Goal: Task Accomplishment & Management: Use online tool/utility

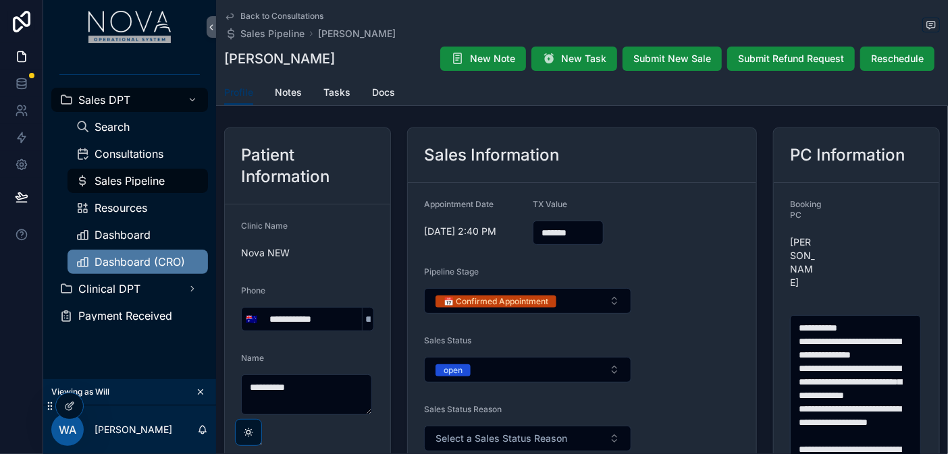
type input "*******"
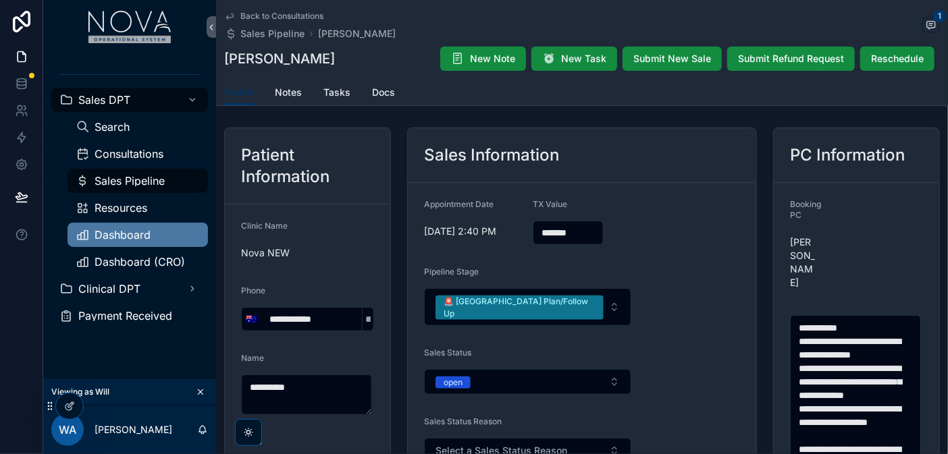
click at [158, 241] on div "Dashboard" at bounding box center [138, 235] width 124 height 22
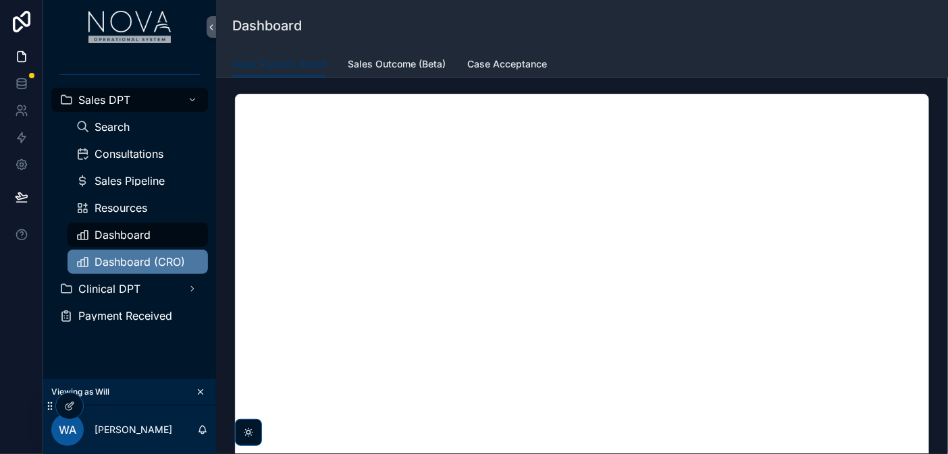
click at [138, 264] on span "Dashboard (CRO)" at bounding box center [140, 262] width 90 height 11
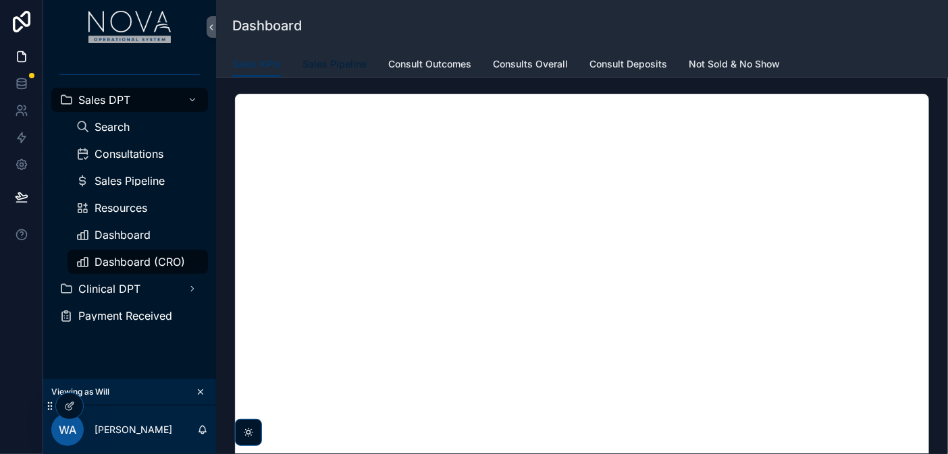
click at [342, 61] on span "Sales Pipeline" at bounding box center [334, 64] width 64 height 14
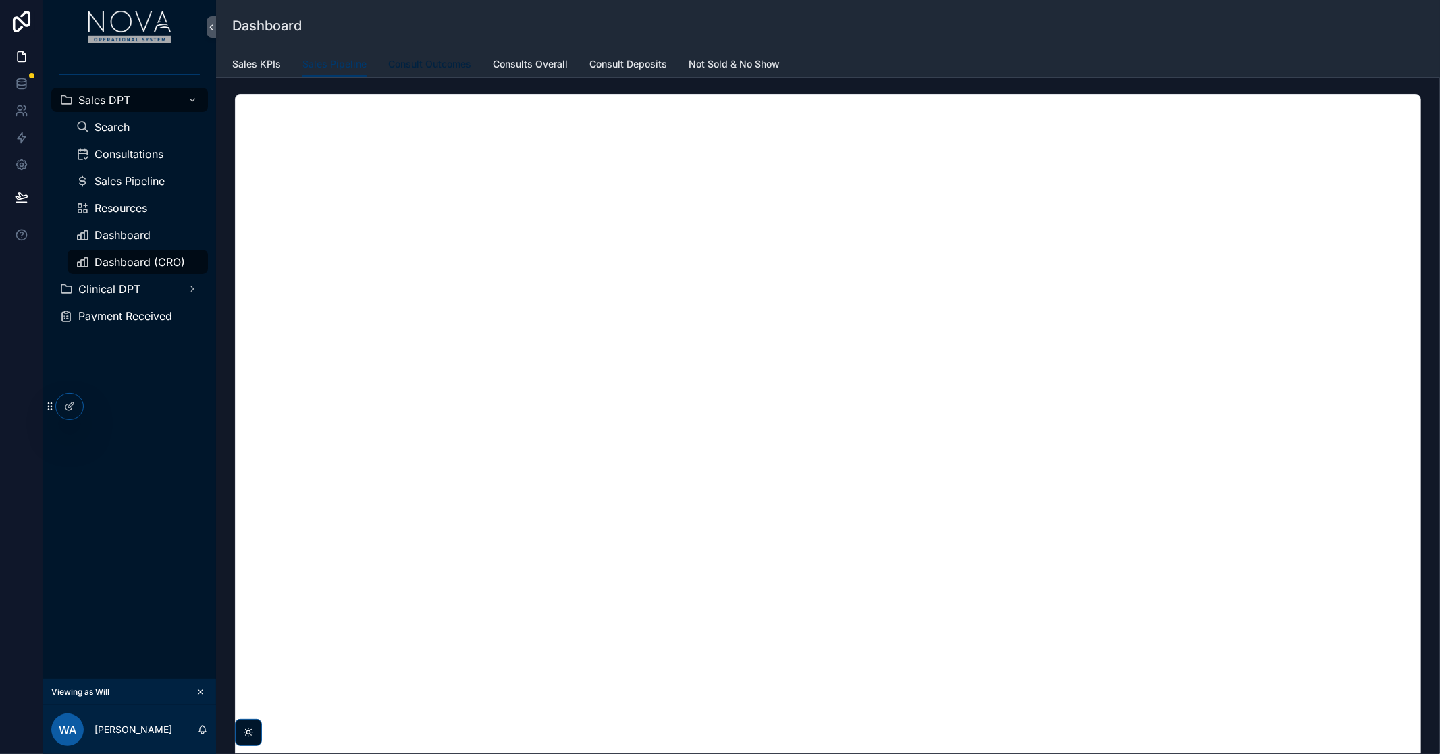
click at [443, 68] on span "Consult Outcomes" at bounding box center [429, 64] width 83 height 14
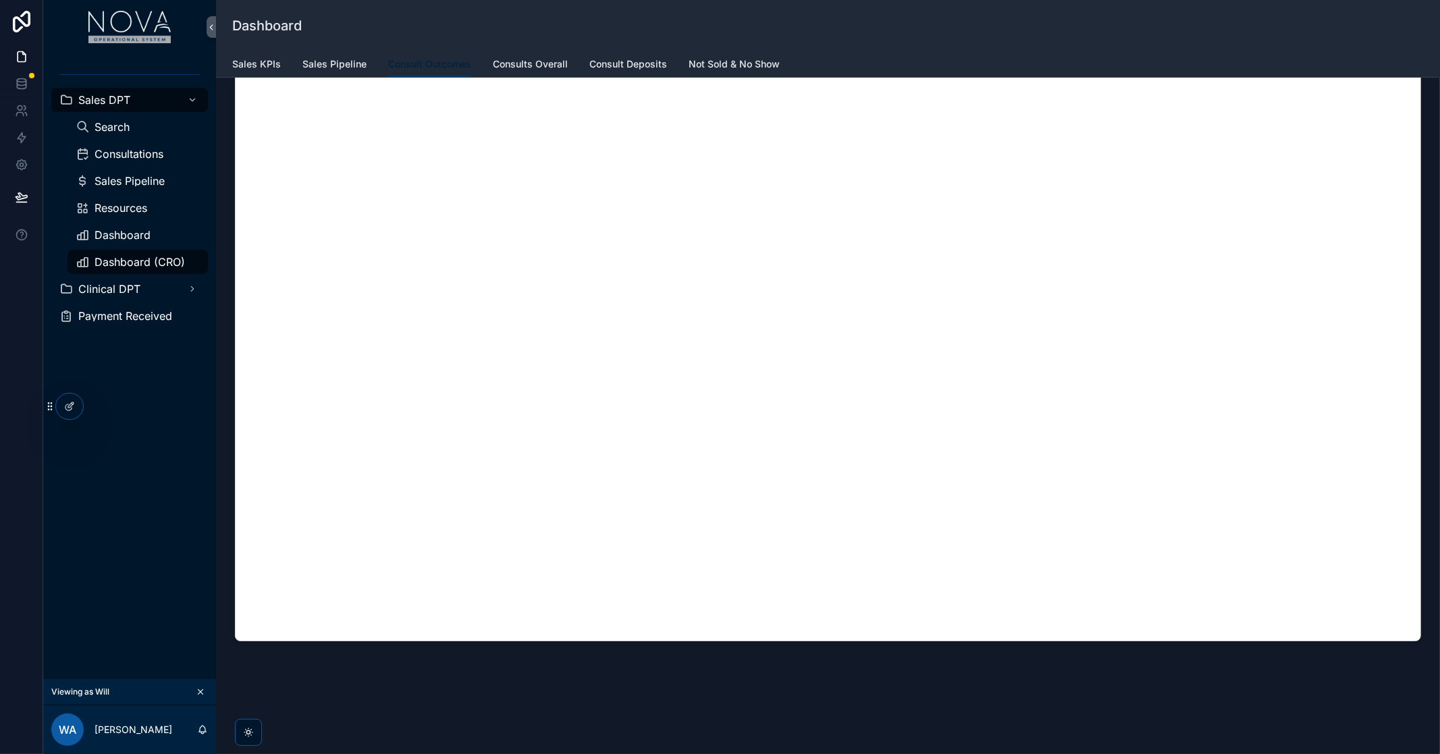
scroll to position [208, 0]
click at [543, 61] on span "Consults Overall" at bounding box center [530, 64] width 75 height 14
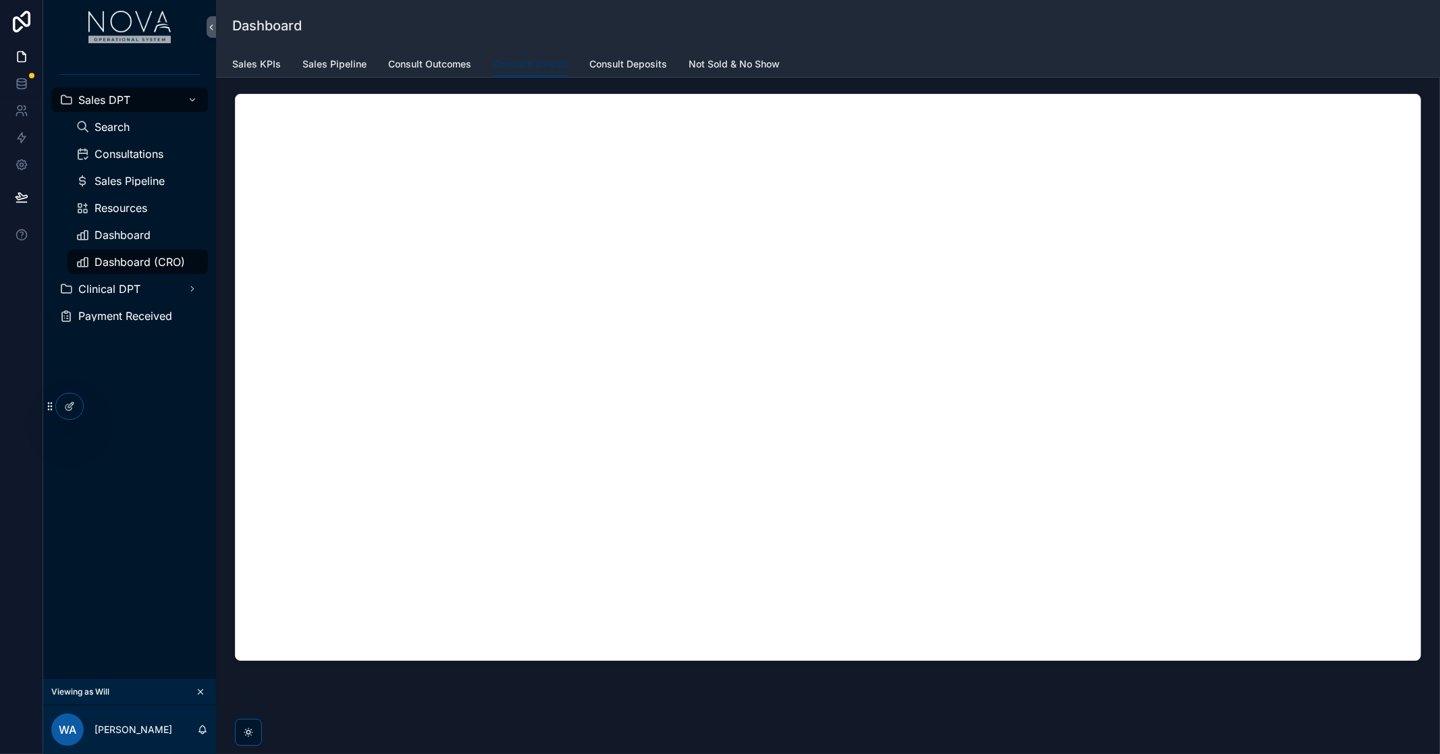
scroll to position [19, 0]
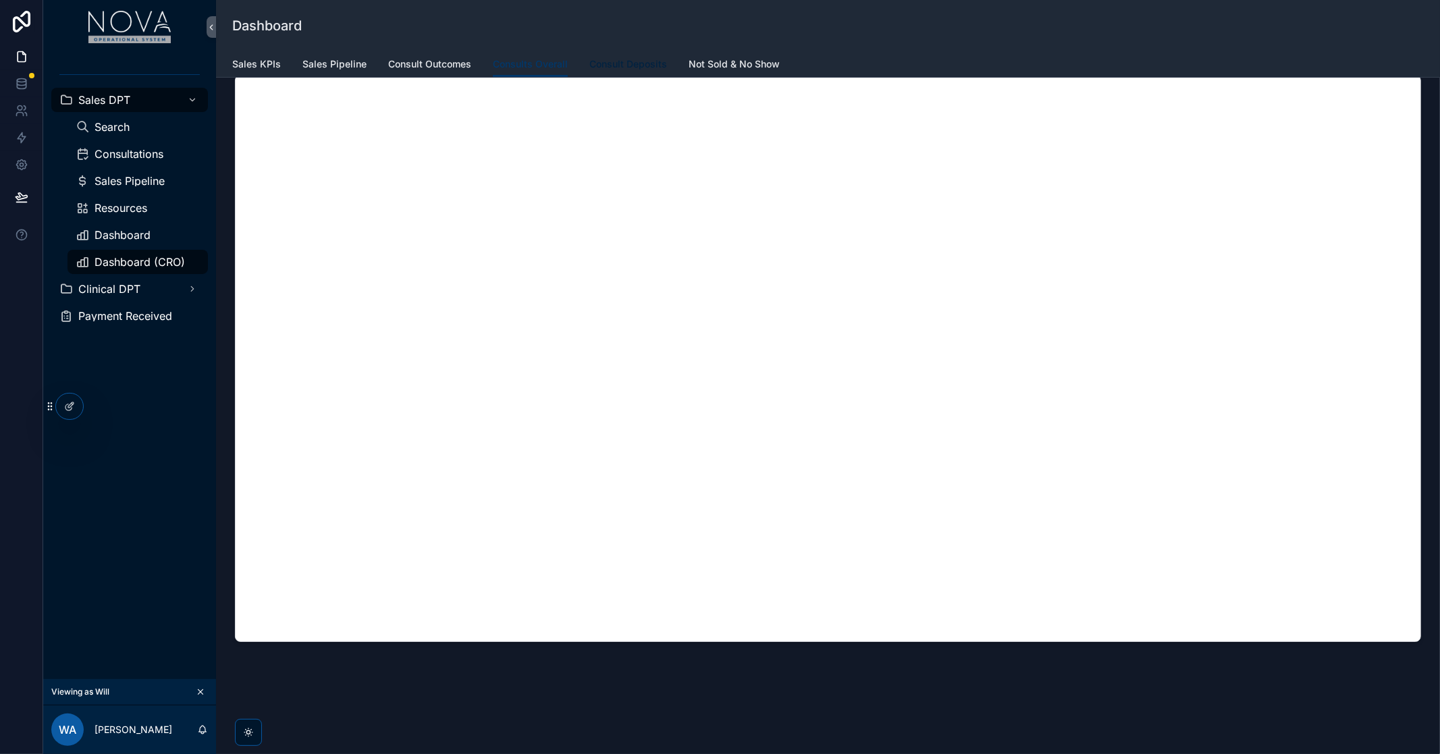
click at [628, 63] on span "Consult Deposits" at bounding box center [628, 64] width 78 height 14
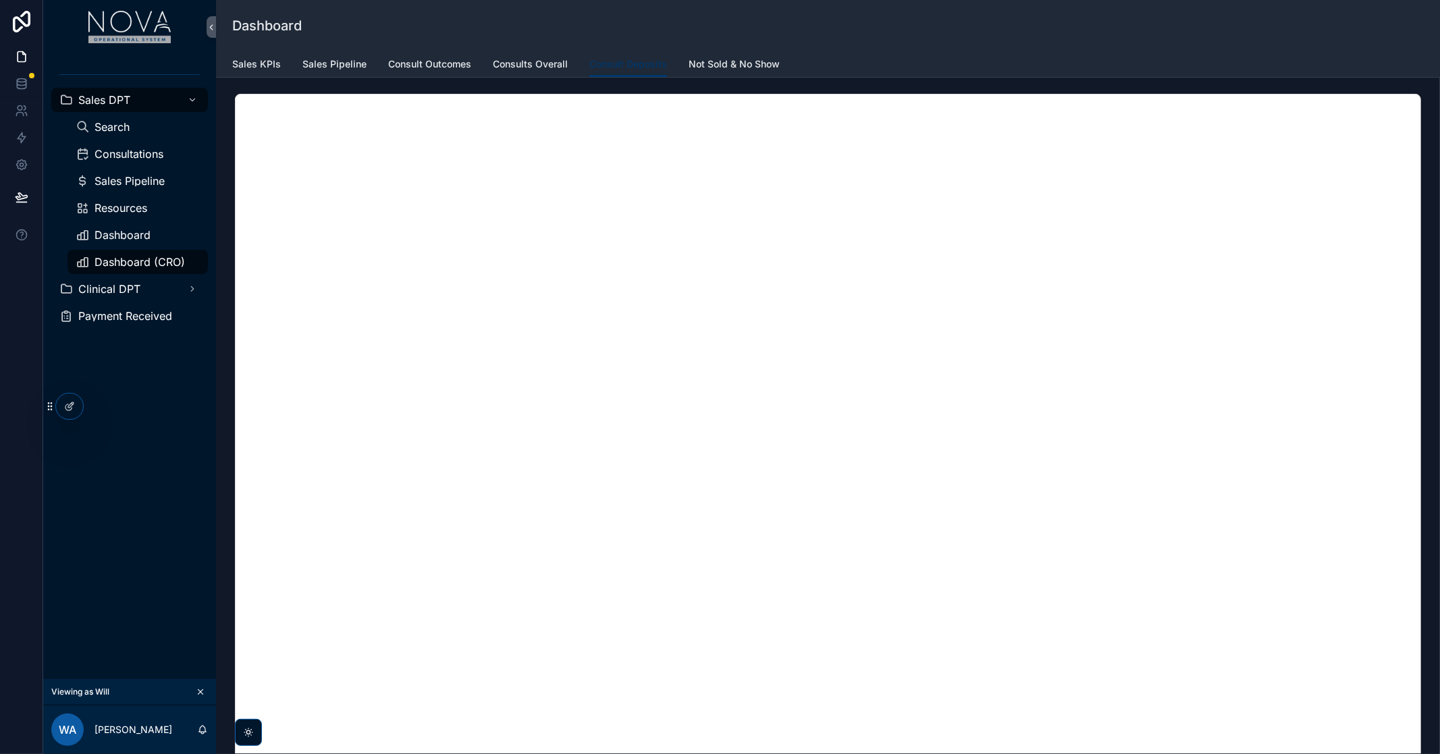
click at [719, 49] on div "Dashboard" at bounding box center [827, 25] width 1191 height 51
click at [724, 59] on span "Not Sold & No Show" at bounding box center [734, 64] width 91 height 14
click at [238, 72] on link "Sales KPIs" at bounding box center [256, 65] width 49 height 27
click at [325, 70] on span "Sales Pipeline" at bounding box center [334, 64] width 64 height 14
click at [253, 70] on span "Sales KPIs" at bounding box center [256, 64] width 49 height 14
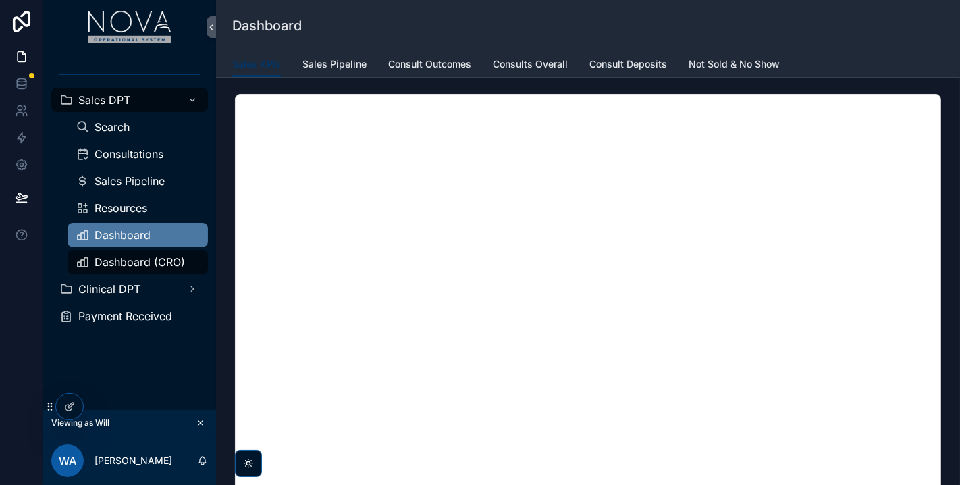
click at [126, 236] on span "Dashboard" at bounding box center [123, 235] width 56 height 11
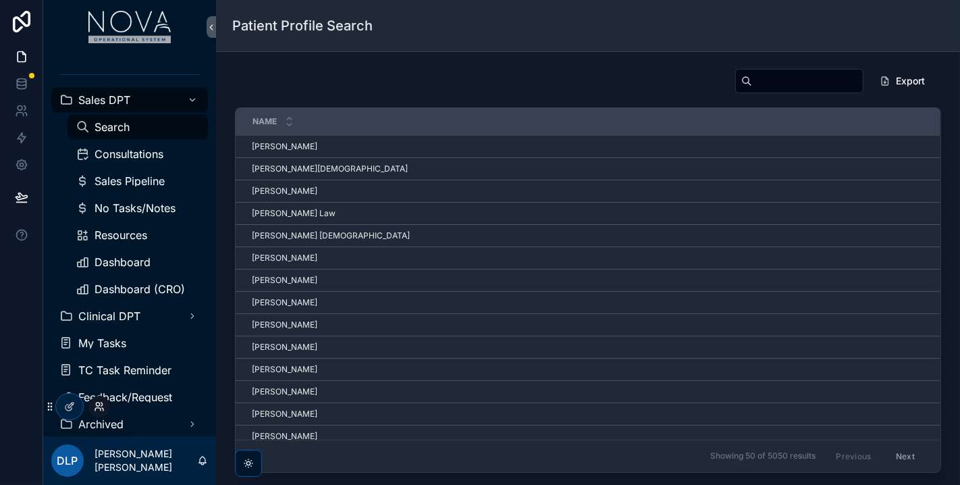
click at [98, 408] on icon at bounding box center [97, 409] width 5 height 3
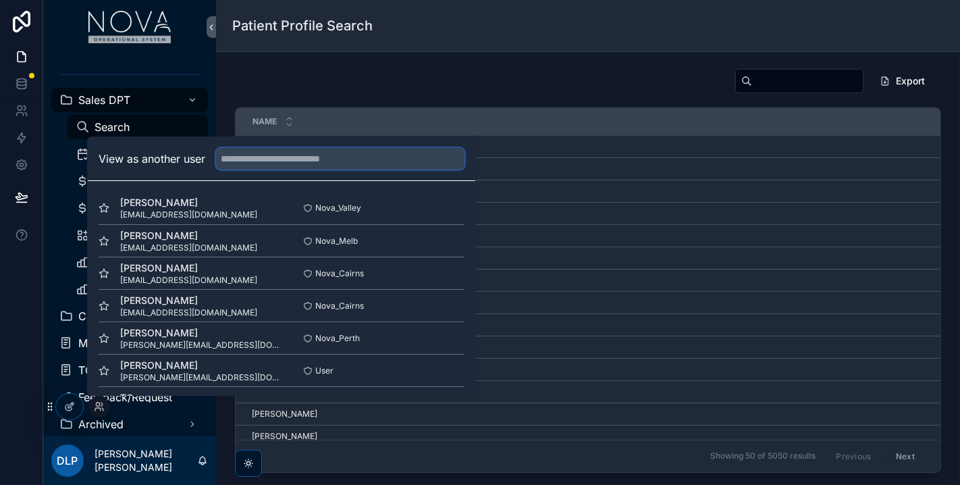
click at [244, 161] on input "text" at bounding box center [340, 159] width 248 height 22
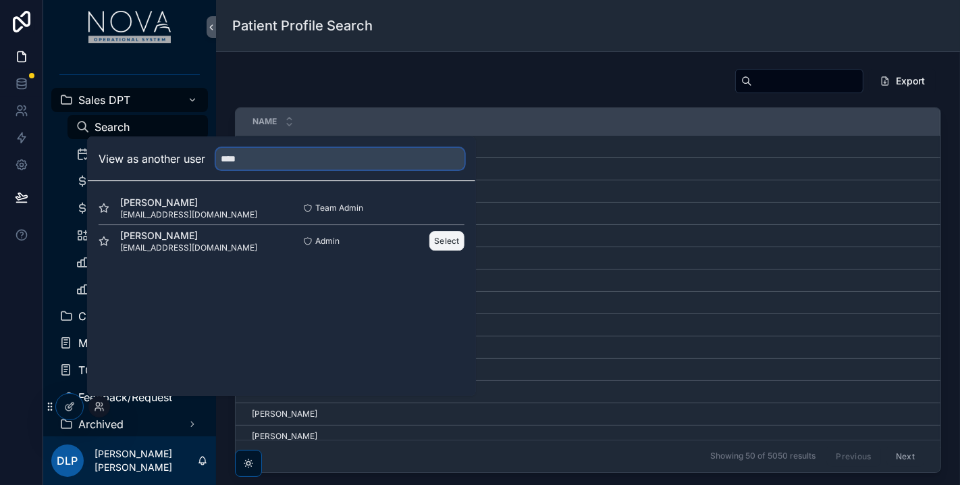
type input "****"
click at [447, 241] on button "Select" at bounding box center [446, 241] width 35 height 20
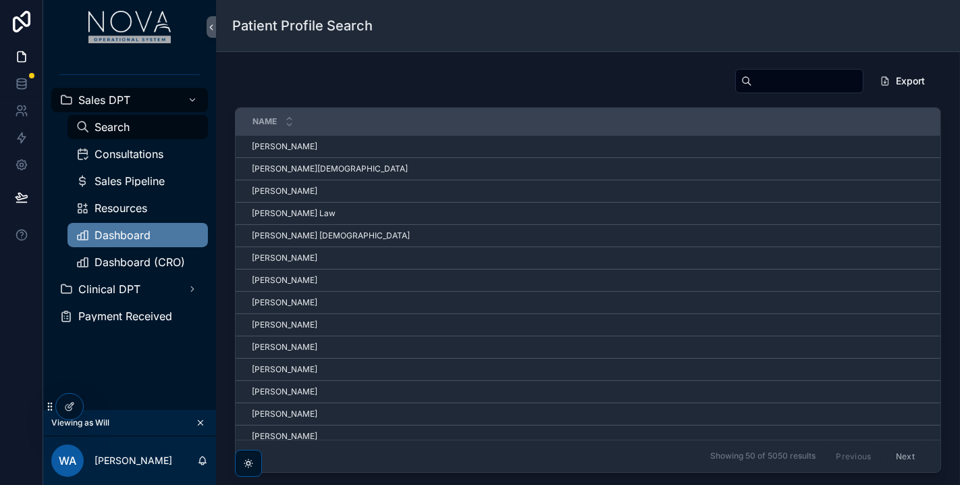
click at [140, 230] on span "Dashboard" at bounding box center [123, 235] width 56 height 11
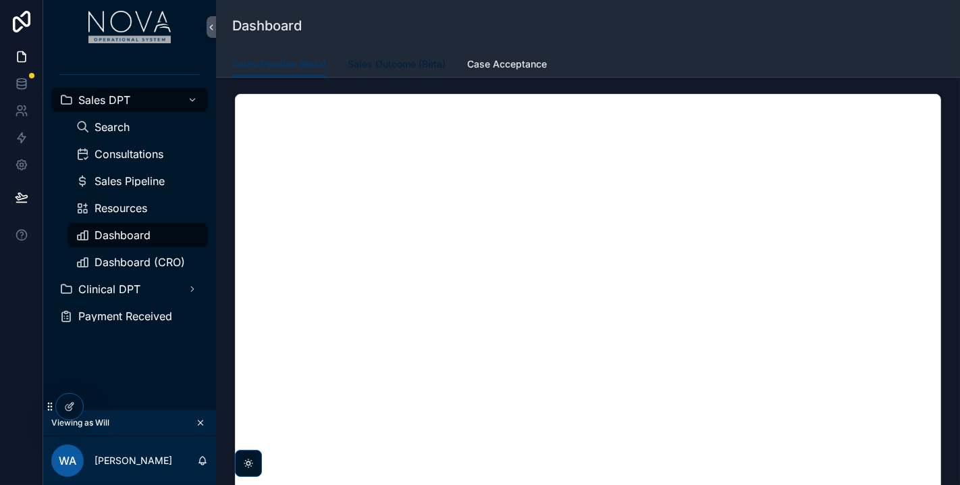
click at [410, 61] on span "Sales Outcome (Beta)" at bounding box center [397, 64] width 98 height 14
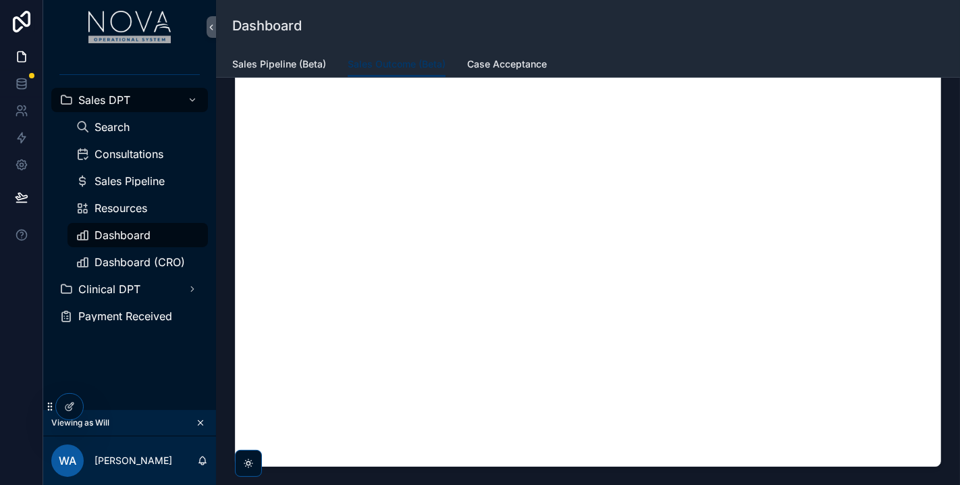
scroll to position [150, 0]
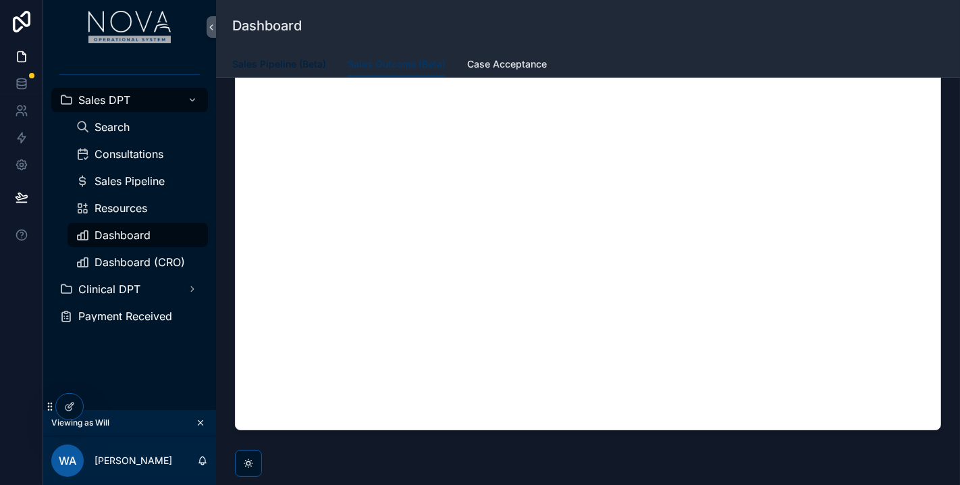
click at [297, 72] on link "Sales Pipeline (Beta)" at bounding box center [279, 65] width 94 height 27
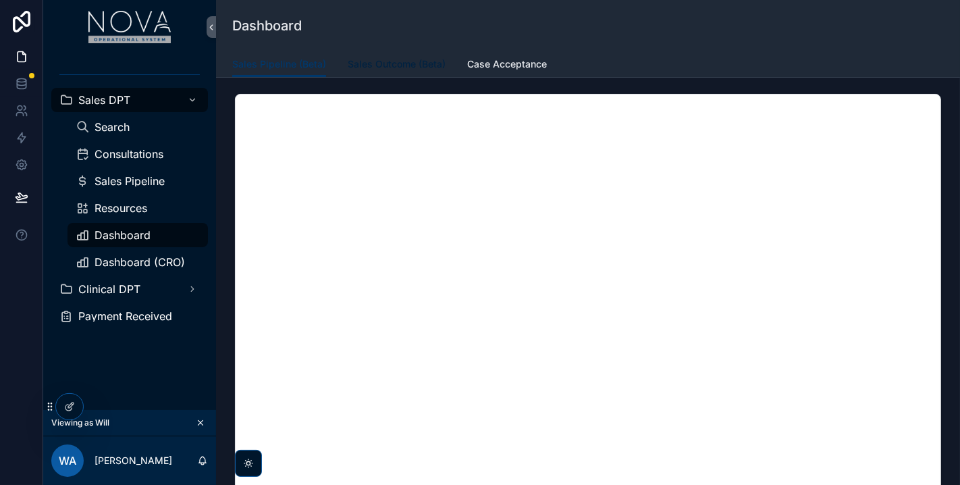
click at [391, 62] on span "Sales Outcome (Beta)" at bounding box center [397, 64] width 98 height 14
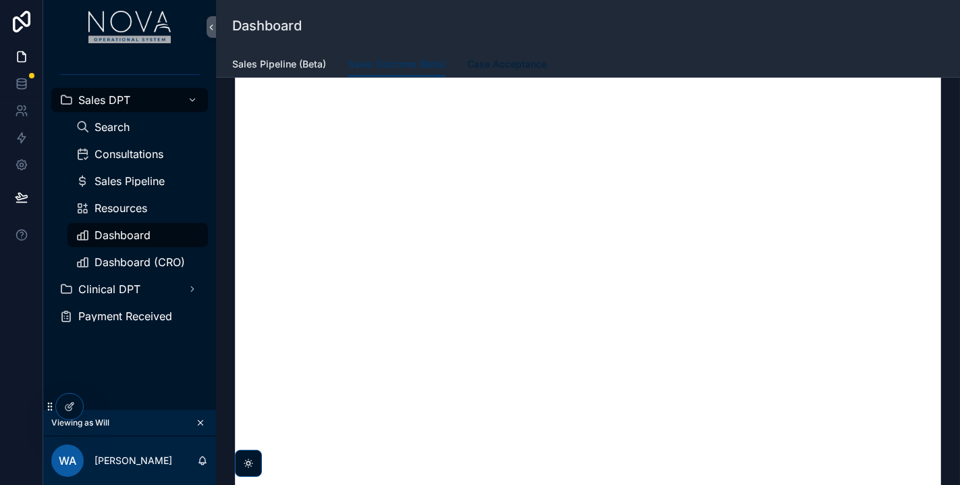
click at [505, 57] on span "Case Acceptance" at bounding box center [507, 64] width 80 height 14
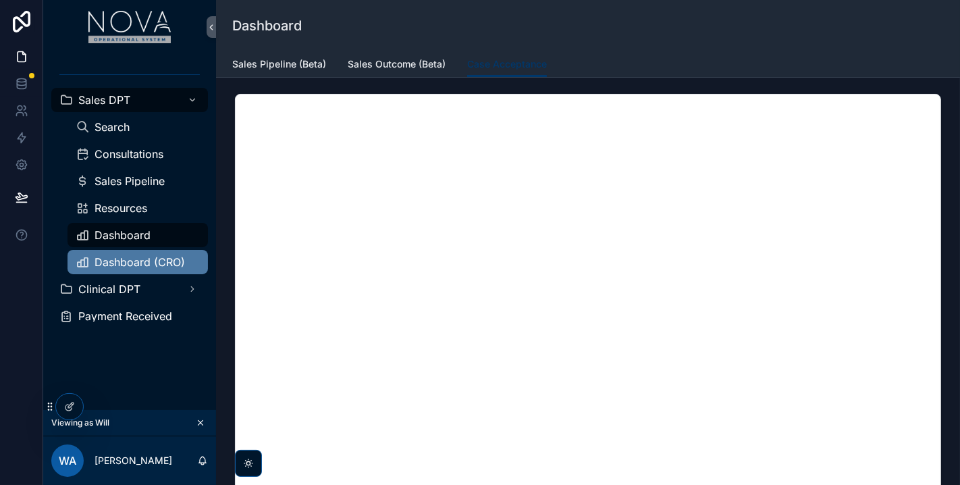
click at [125, 268] on div "Dashboard (CRO)" at bounding box center [138, 262] width 124 height 22
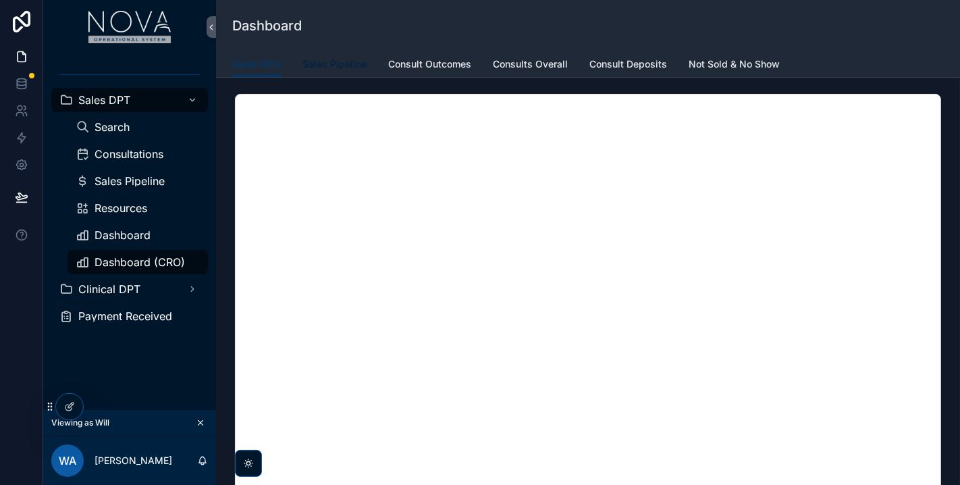
click at [338, 65] on span "Sales Pipeline" at bounding box center [334, 64] width 64 height 14
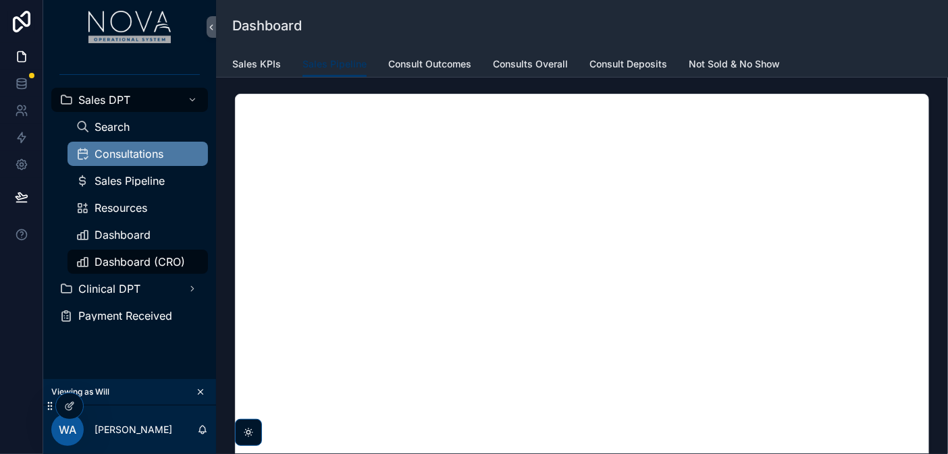
click at [108, 163] on div "Consultations" at bounding box center [138, 154] width 124 height 22
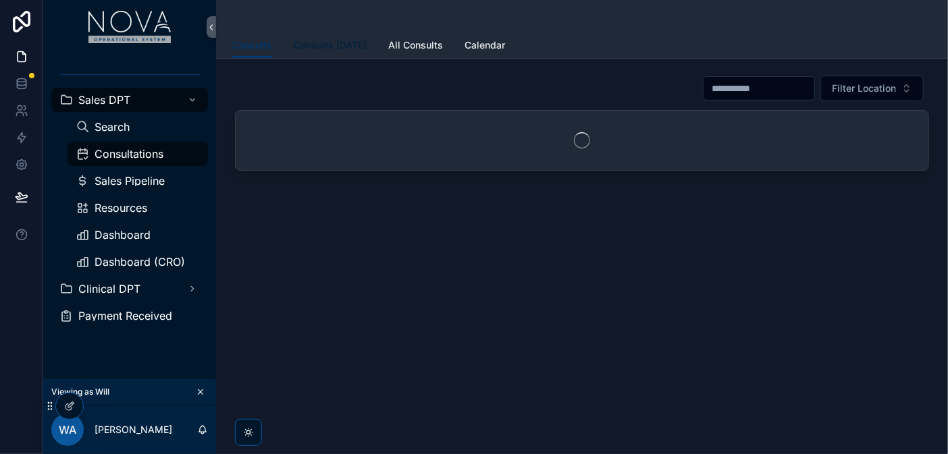
click at [338, 49] on span "Consults Today" at bounding box center [330, 45] width 73 height 14
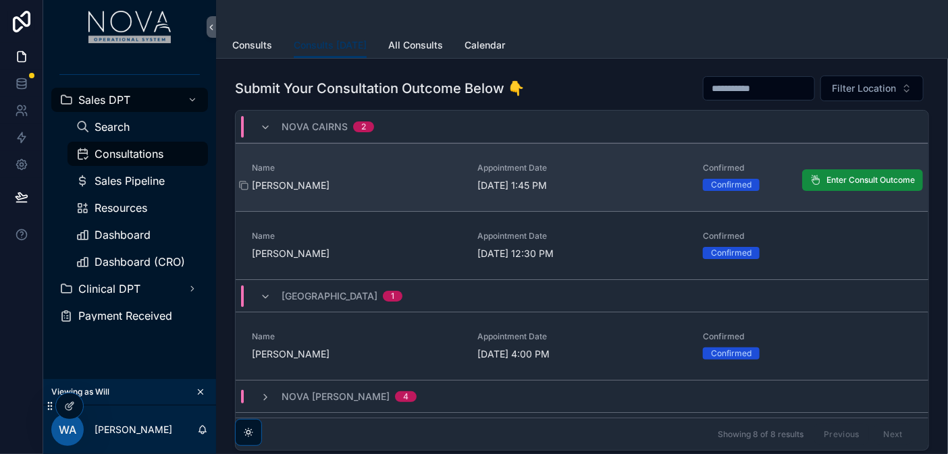
click at [286, 185] on span "Justin Ling" at bounding box center [356, 186] width 209 height 14
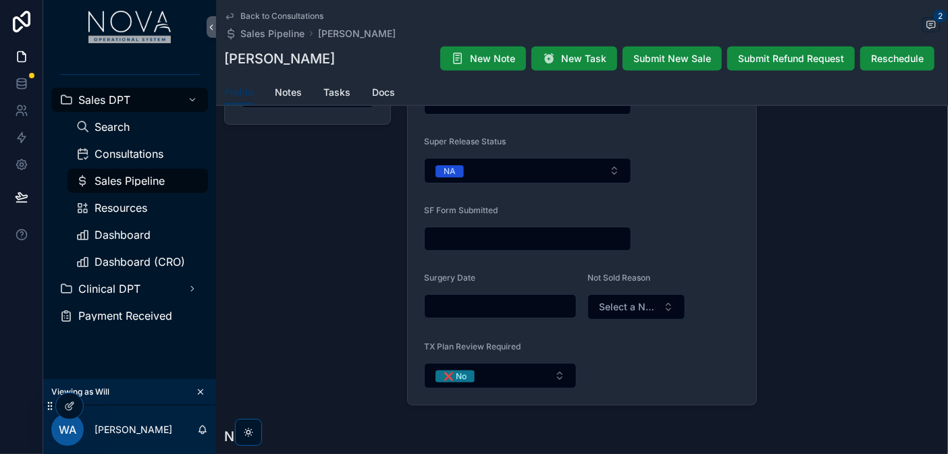
scroll to position [825, 0]
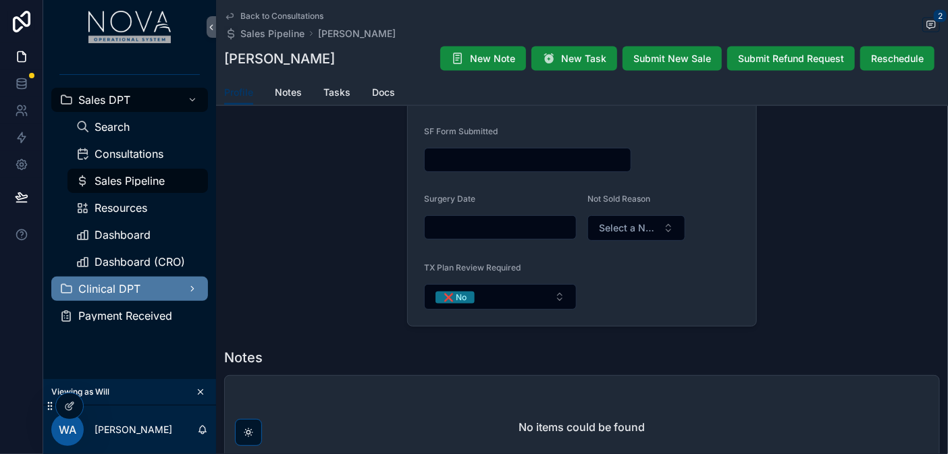
click at [124, 288] on span "Clinical DPT" at bounding box center [109, 289] width 62 height 11
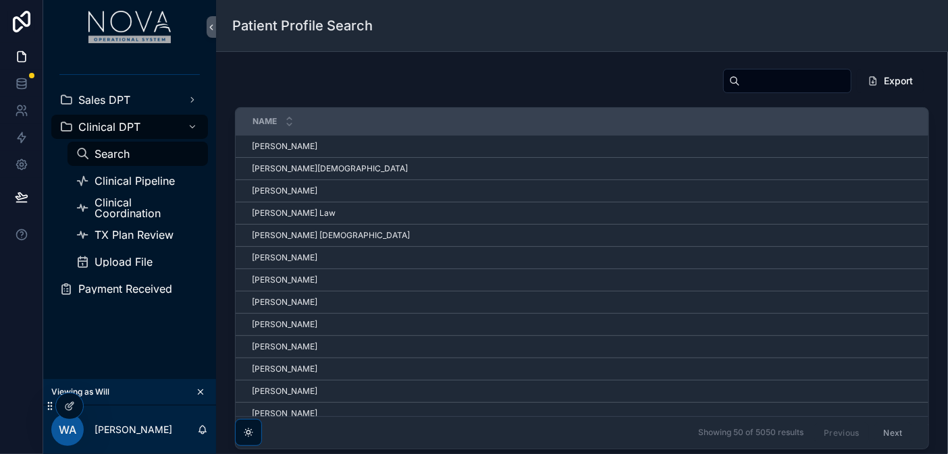
click at [130, 153] on div "Search" at bounding box center [138, 154] width 124 height 22
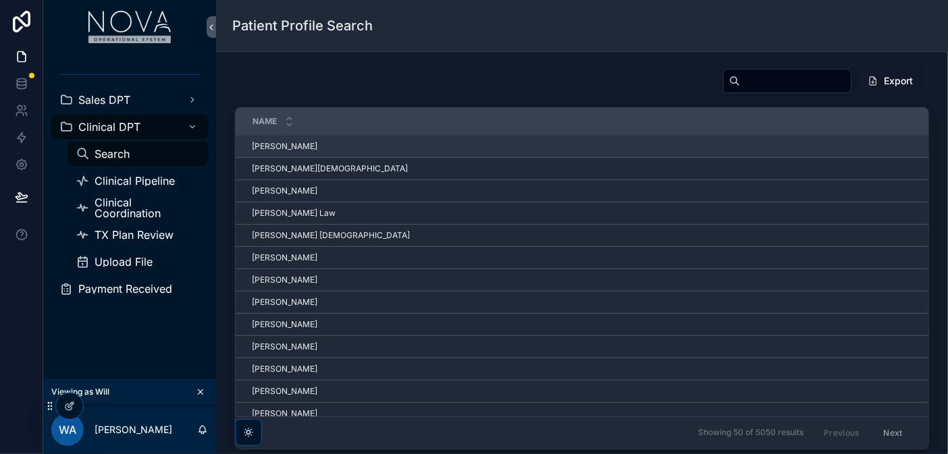
click at [289, 147] on span "Amanda Clark" at bounding box center [284, 146] width 65 height 11
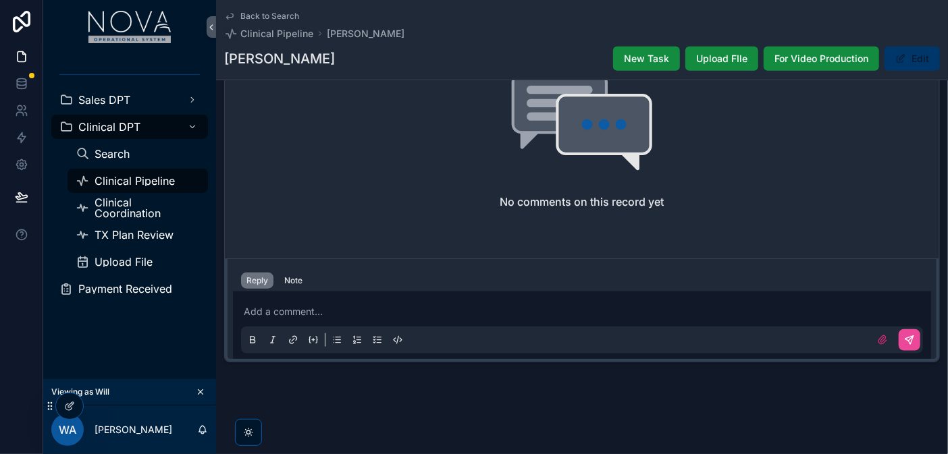
scroll to position [482, 0]
click at [111, 203] on span "Clinical Coordination" at bounding box center [145, 208] width 100 height 22
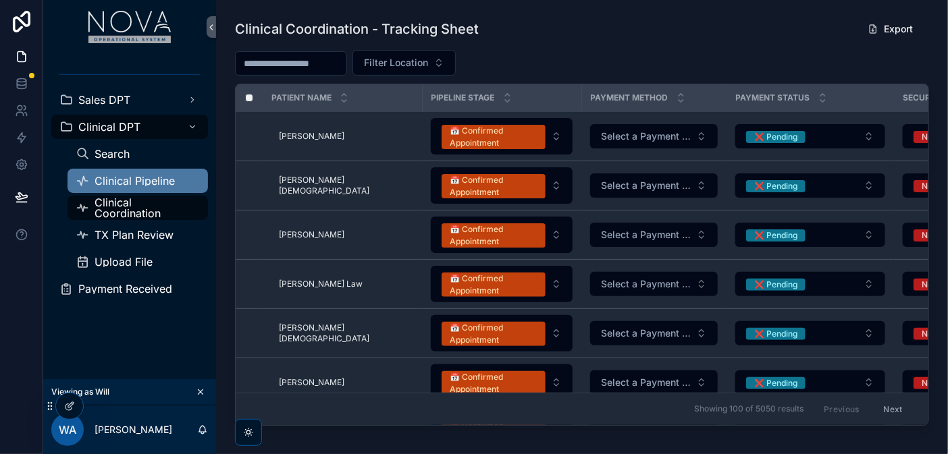
click at [112, 183] on span "Clinical Pipeline" at bounding box center [135, 181] width 80 height 11
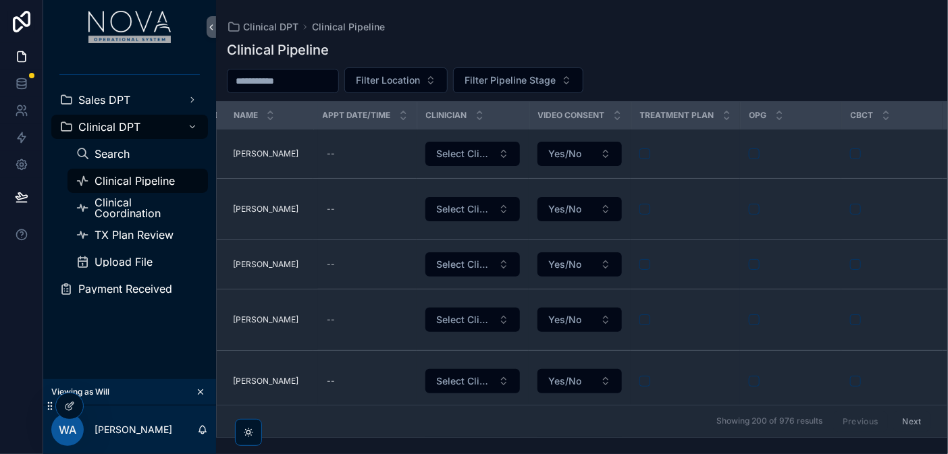
scroll to position [0, 427]
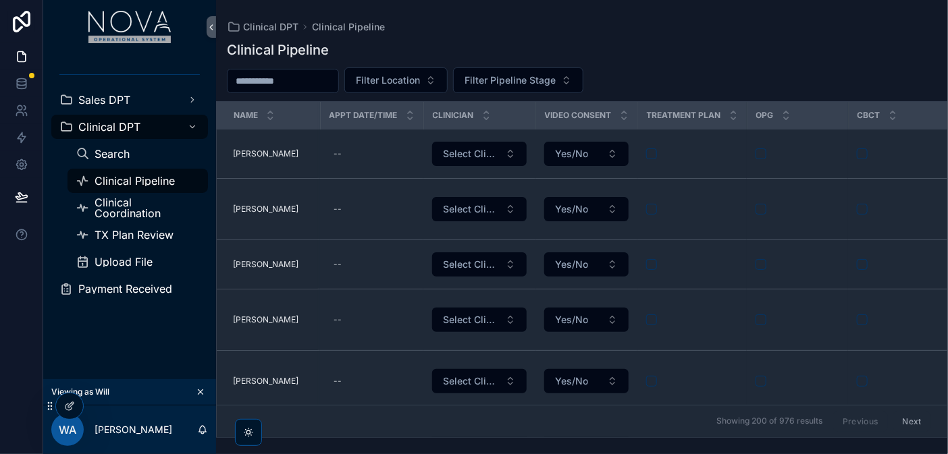
click at [506, 118] on div "Clinician" at bounding box center [480, 116] width 110 height 26
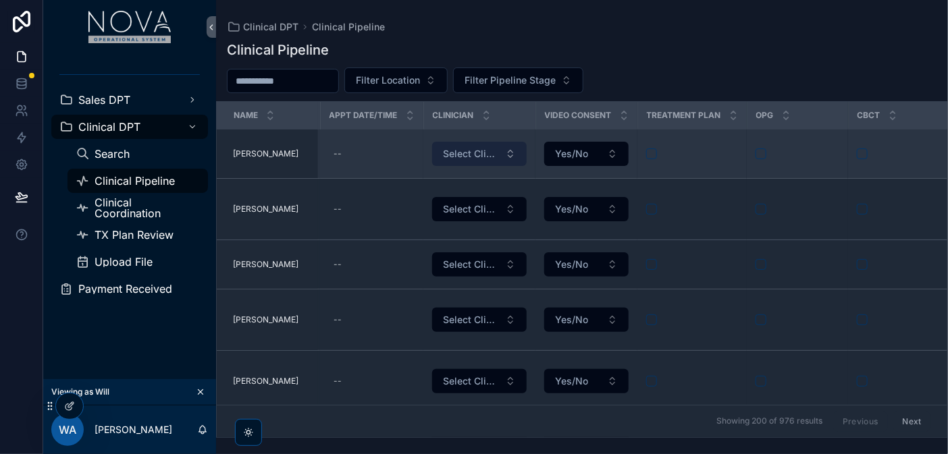
click at [509, 155] on button "Select Clinician" at bounding box center [479, 154] width 95 height 24
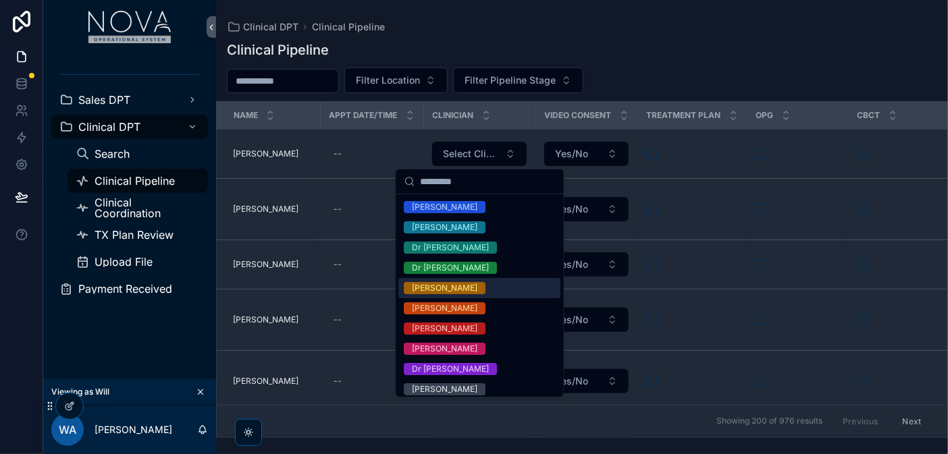
scroll to position [146, 0]
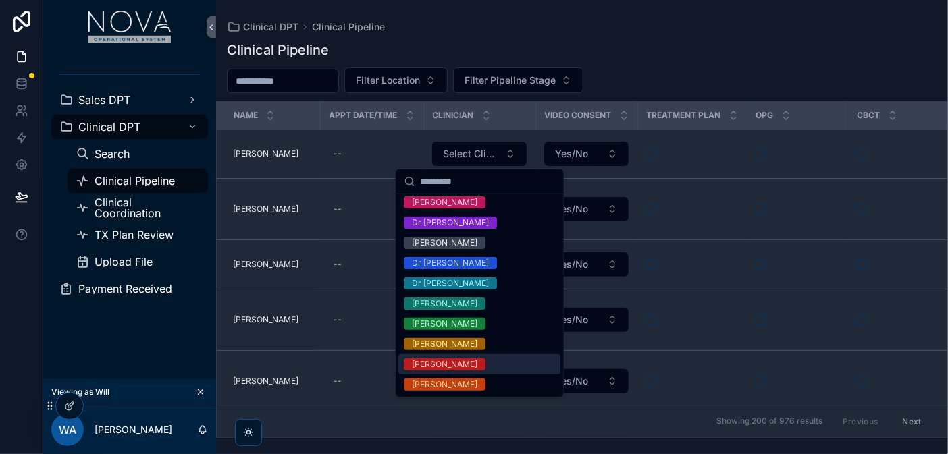
click at [616, 405] on div "Showing 200 of 976 results Previous Next" at bounding box center [582, 421] width 730 height 32
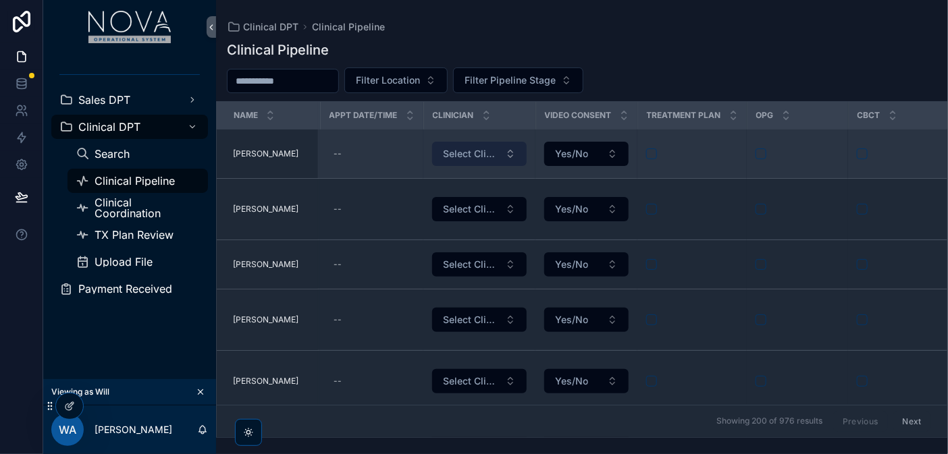
click at [509, 154] on button "Select Clinician" at bounding box center [479, 154] width 95 height 24
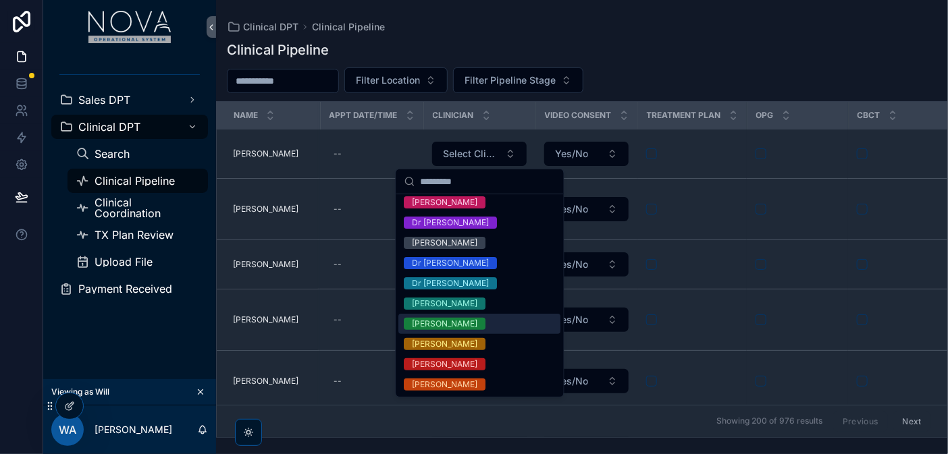
click at [669, 405] on div "Showing 200 of 976 results Previous Next" at bounding box center [582, 421] width 730 height 32
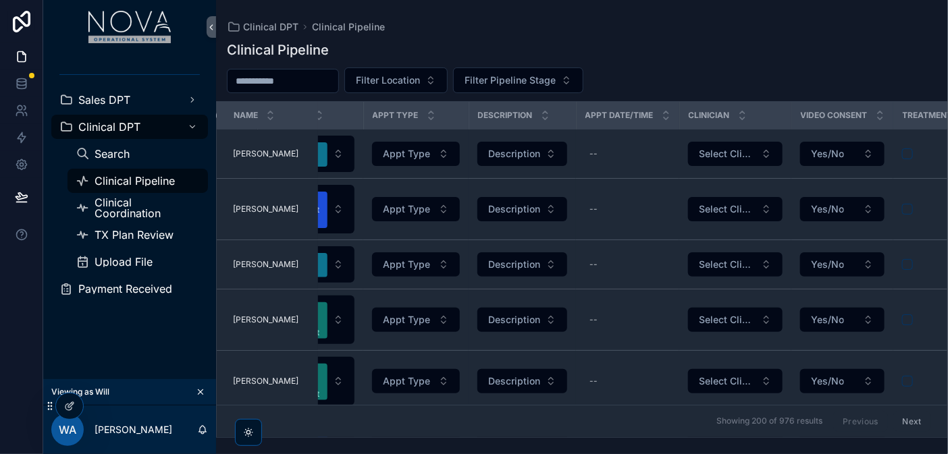
scroll to position [0, 0]
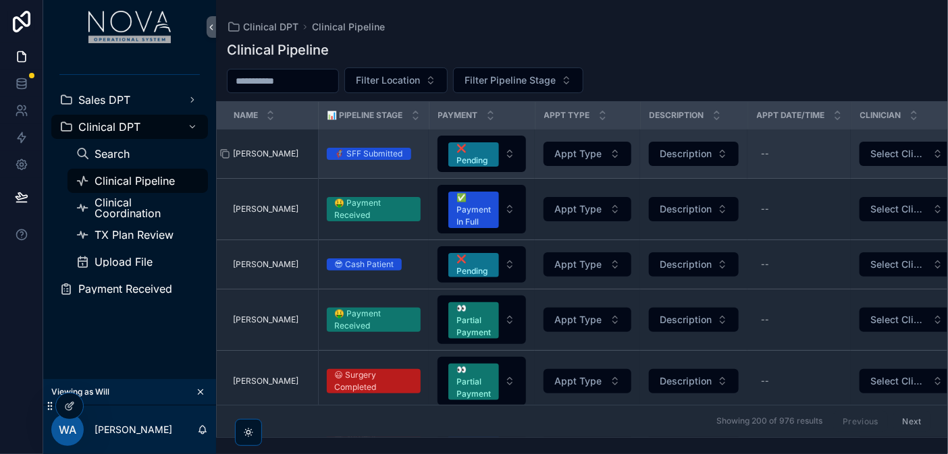
click at [258, 155] on span "[PERSON_NAME]" at bounding box center [265, 154] width 65 height 11
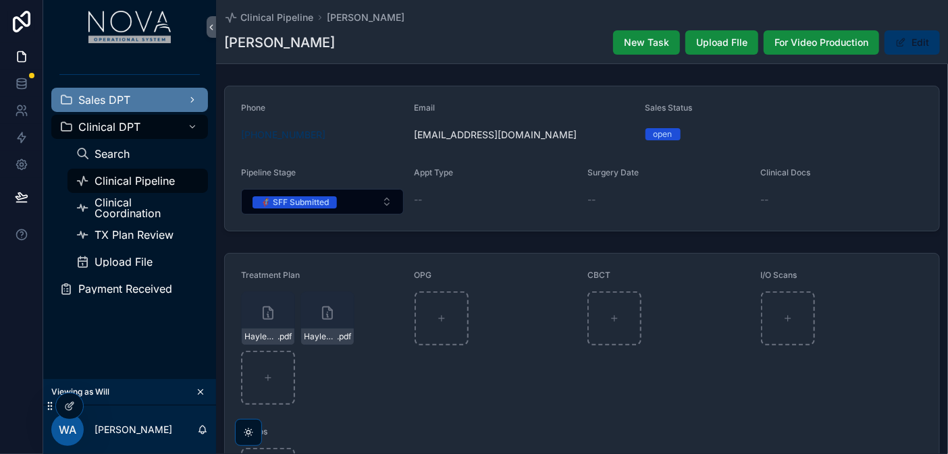
click at [140, 102] on div "Sales DPT" at bounding box center [129, 100] width 140 height 22
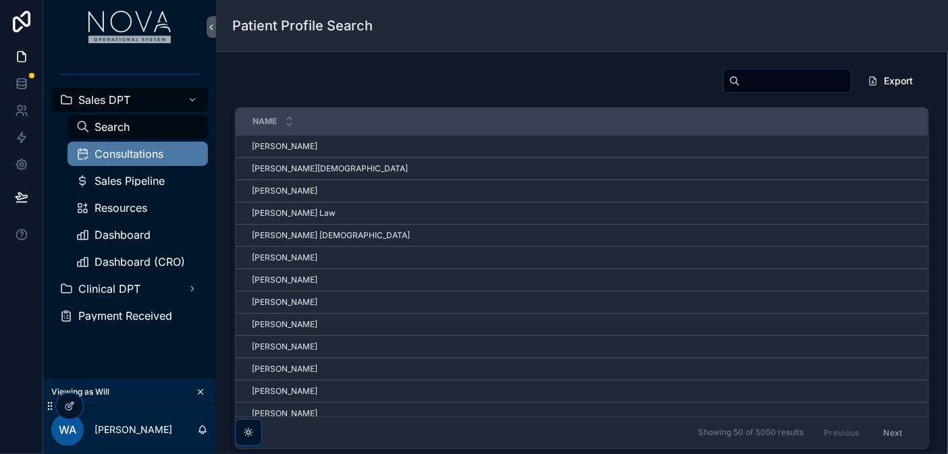
click at [146, 149] on span "Consultations" at bounding box center [129, 154] width 69 height 11
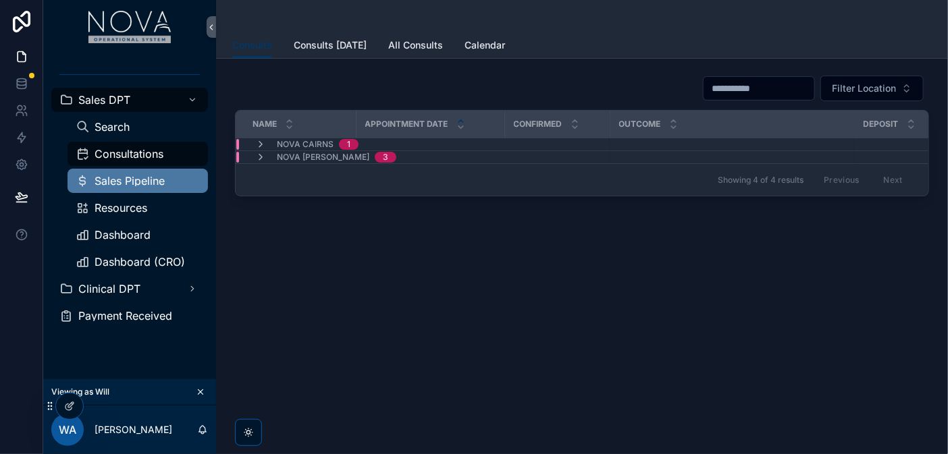
click at [136, 179] on span "Sales Pipeline" at bounding box center [130, 181] width 70 height 11
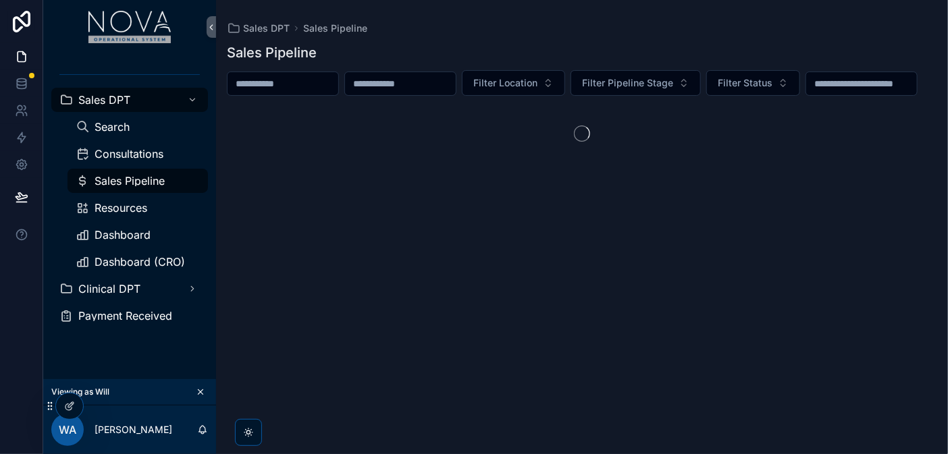
click at [456, 90] on input "scrollable content" at bounding box center [400, 83] width 111 height 19
click at [124, 206] on span "Resources" at bounding box center [121, 208] width 53 height 11
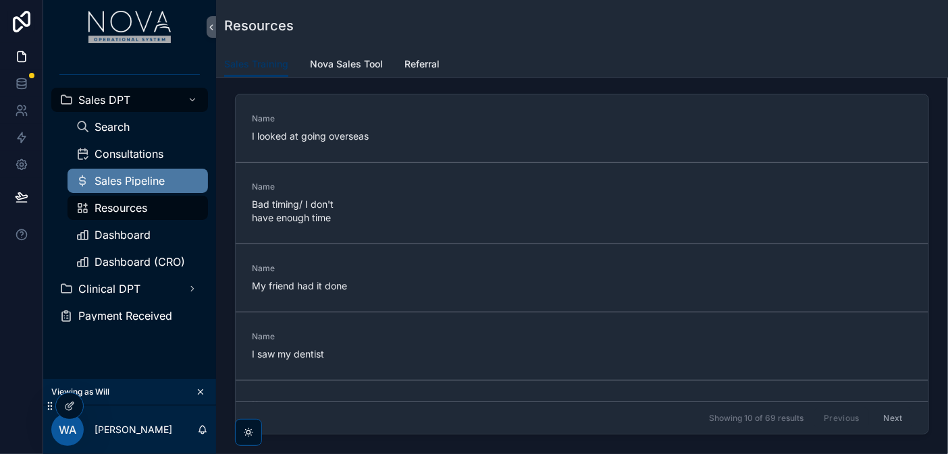
click at [130, 176] on span "Sales Pipeline" at bounding box center [130, 181] width 70 height 11
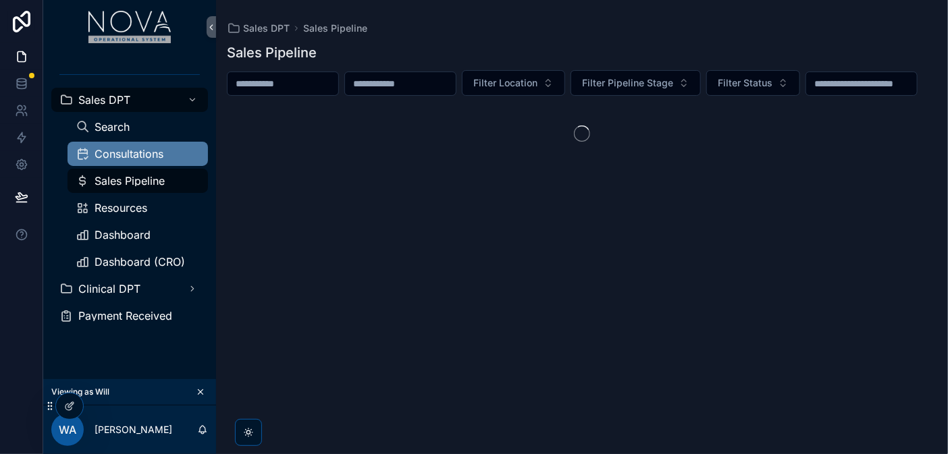
click at [134, 149] on span "Consultations" at bounding box center [129, 154] width 69 height 11
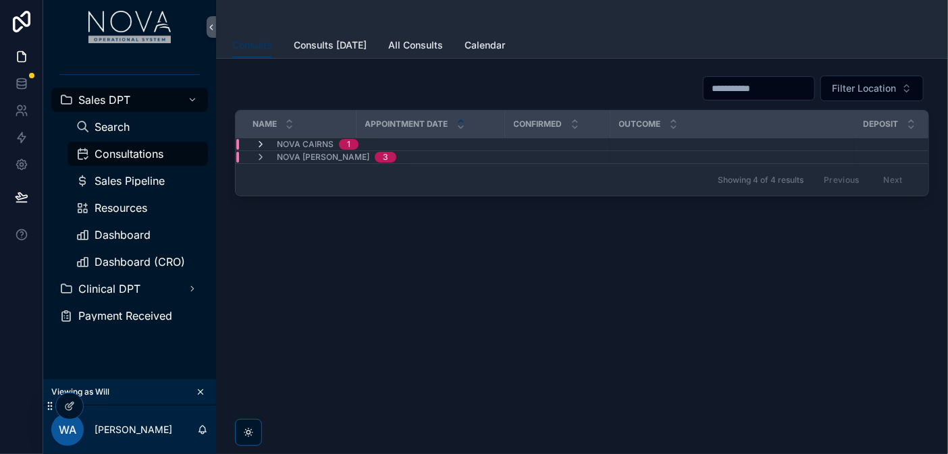
click at [259, 140] on icon "scrollable content" at bounding box center [260, 144] width 11 height 11
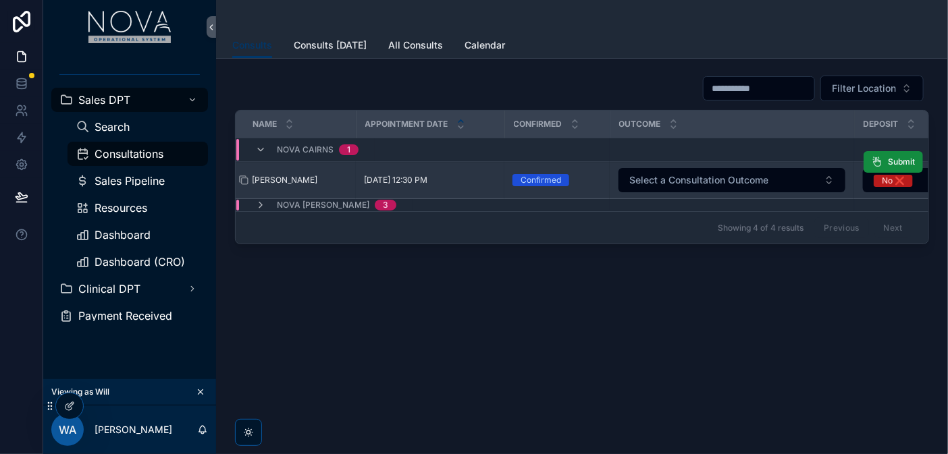
click at [271, 175] on span "Bj Oliver" at bounding box center [284, 180] width 65 height 11
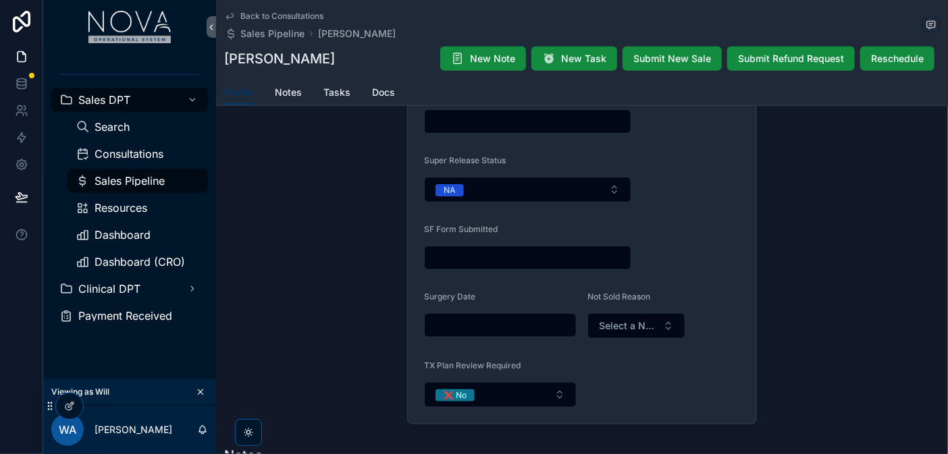
scroll to position [703, 0]
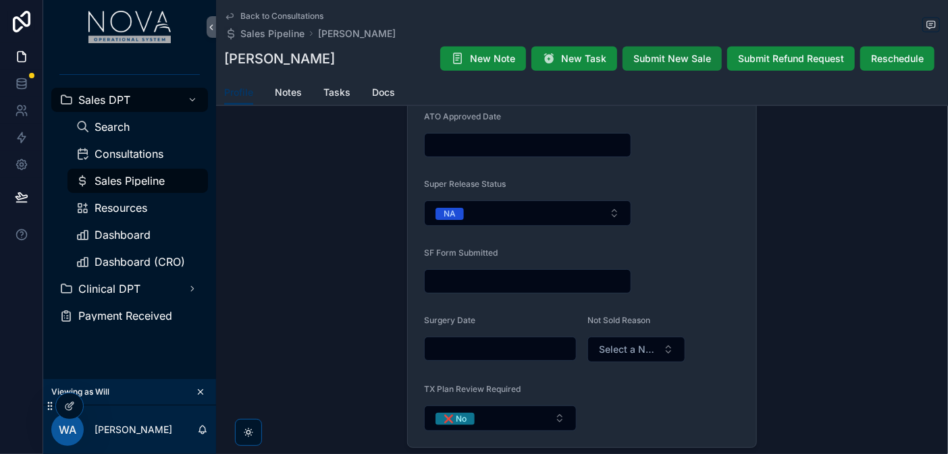
click at [662, 55] on span "Submit New Sale" at bounding box center [672, 59] width 78 height 14
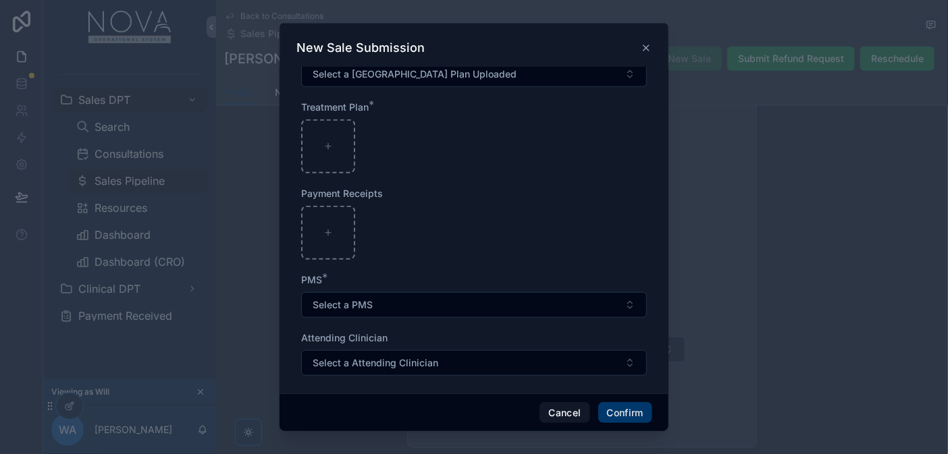
scroll to position [435, 0]
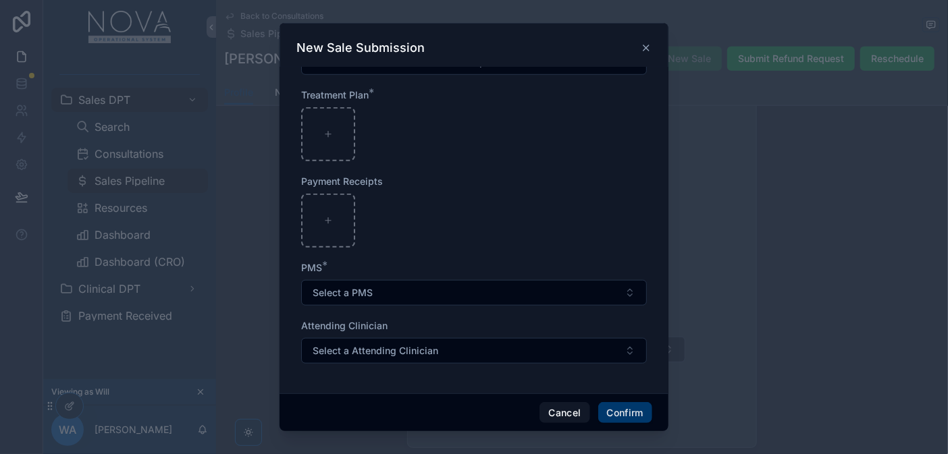
click at [644, 45] on icon at bounding box center [645, 47] width 5 height 5
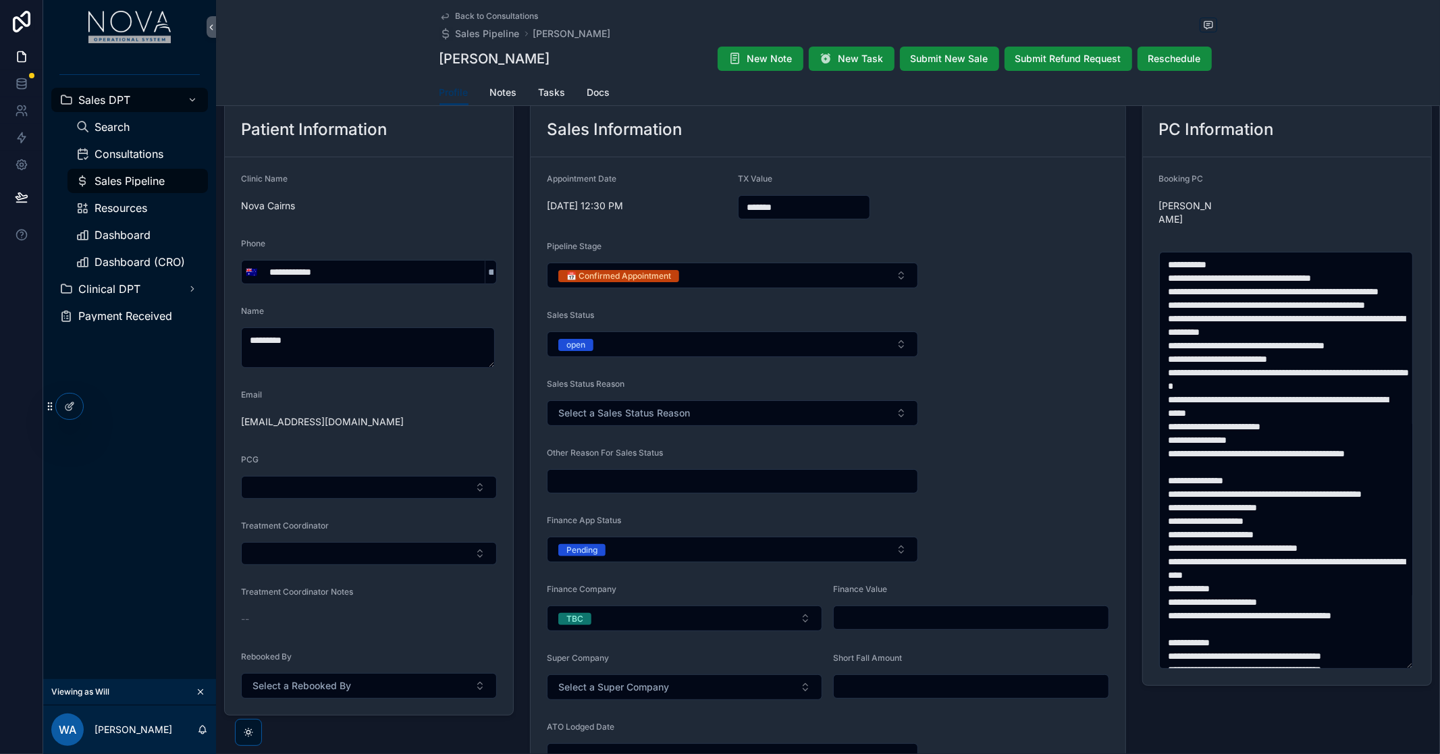
scroll to position [0, 0]
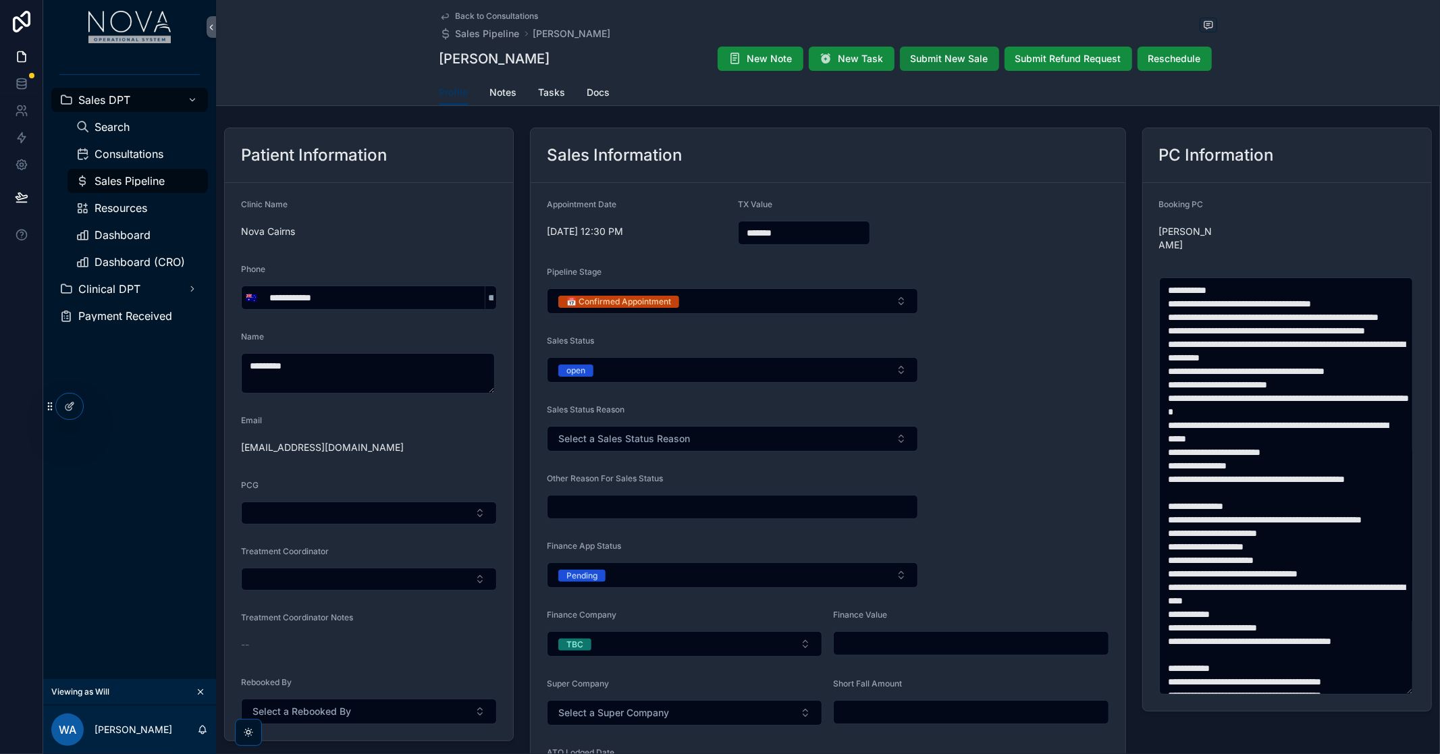
click at [946, 62] on span "Submit New Sale" at bounding box center [950, 59] width 78 height 14
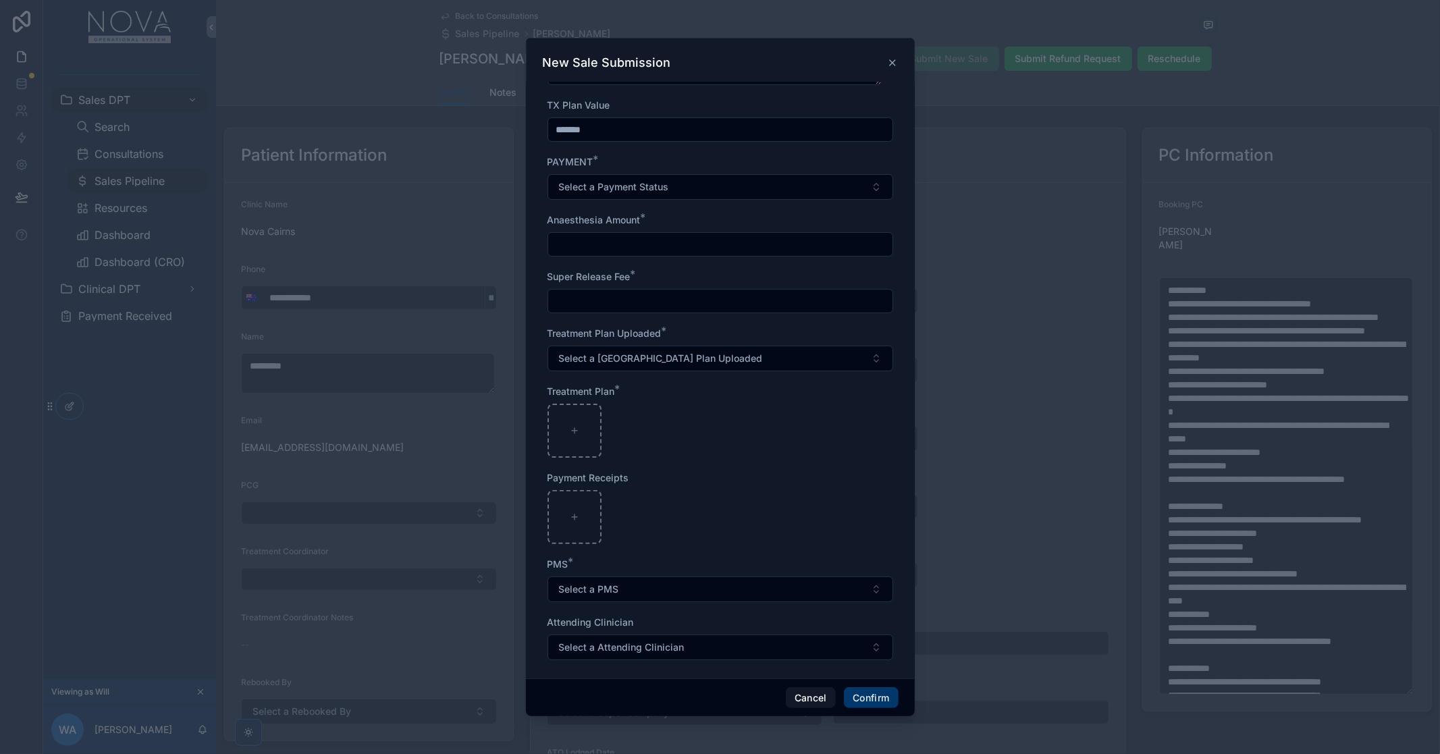
scroll to position [165, 0]
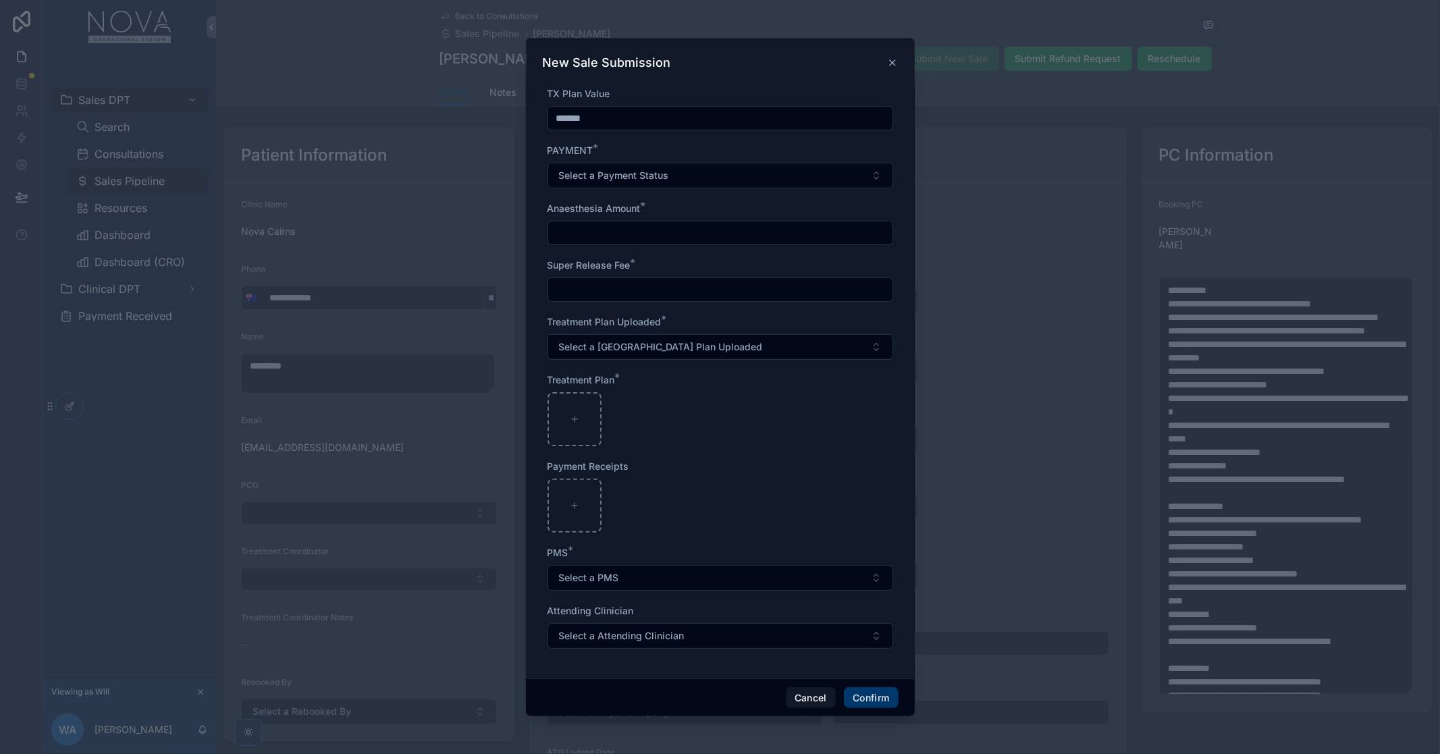
click at [886, 61] on div "New Sale Submission" at bounding box center [720, 63] width 355 height 16
click at [894, 60] on icon at bounding box center [892, 62] width 5 height 5
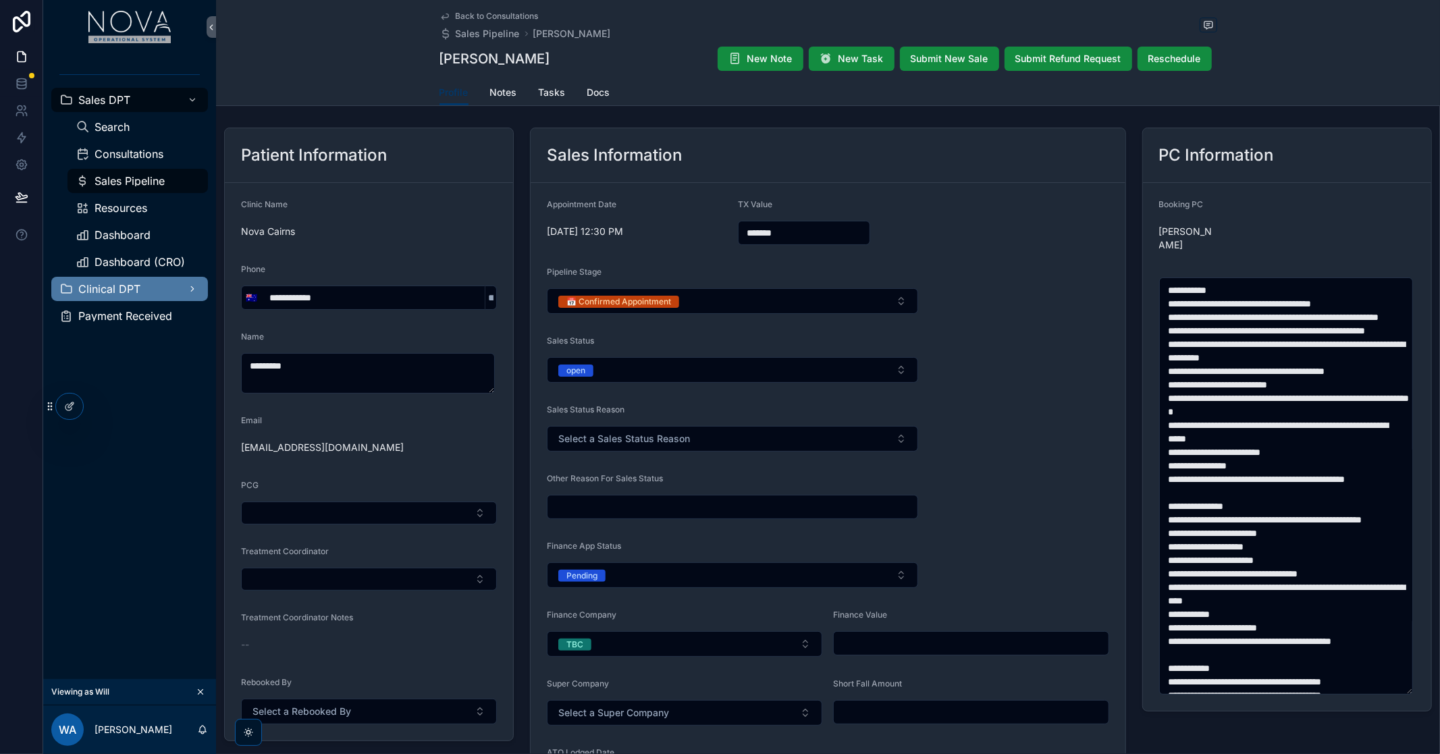
click at [122, 286] on span "Clinical DPT" at bounding box center [109, 289] width 62 height 11
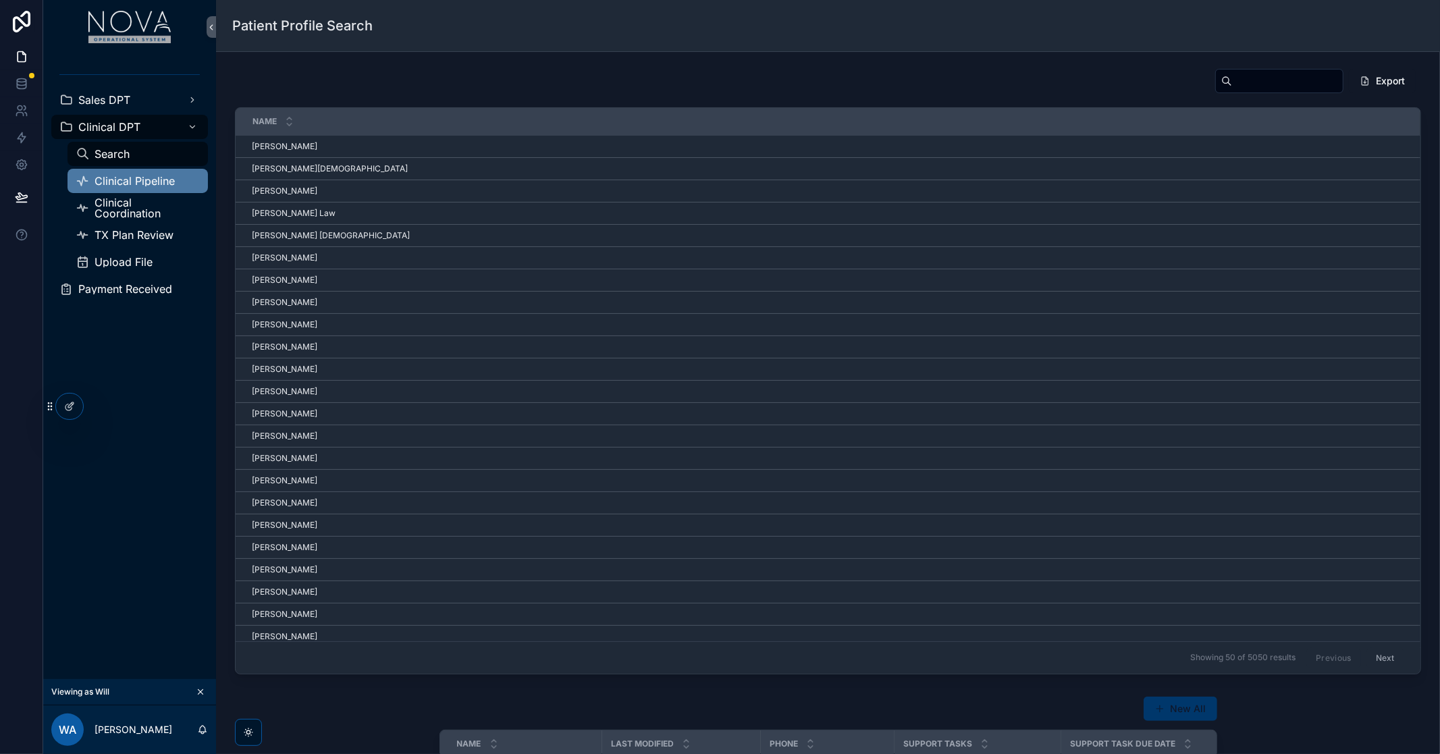
click at [142, 180] on span "Clinical Pipeline" at bounding box center [135, 181] width 80 height 11
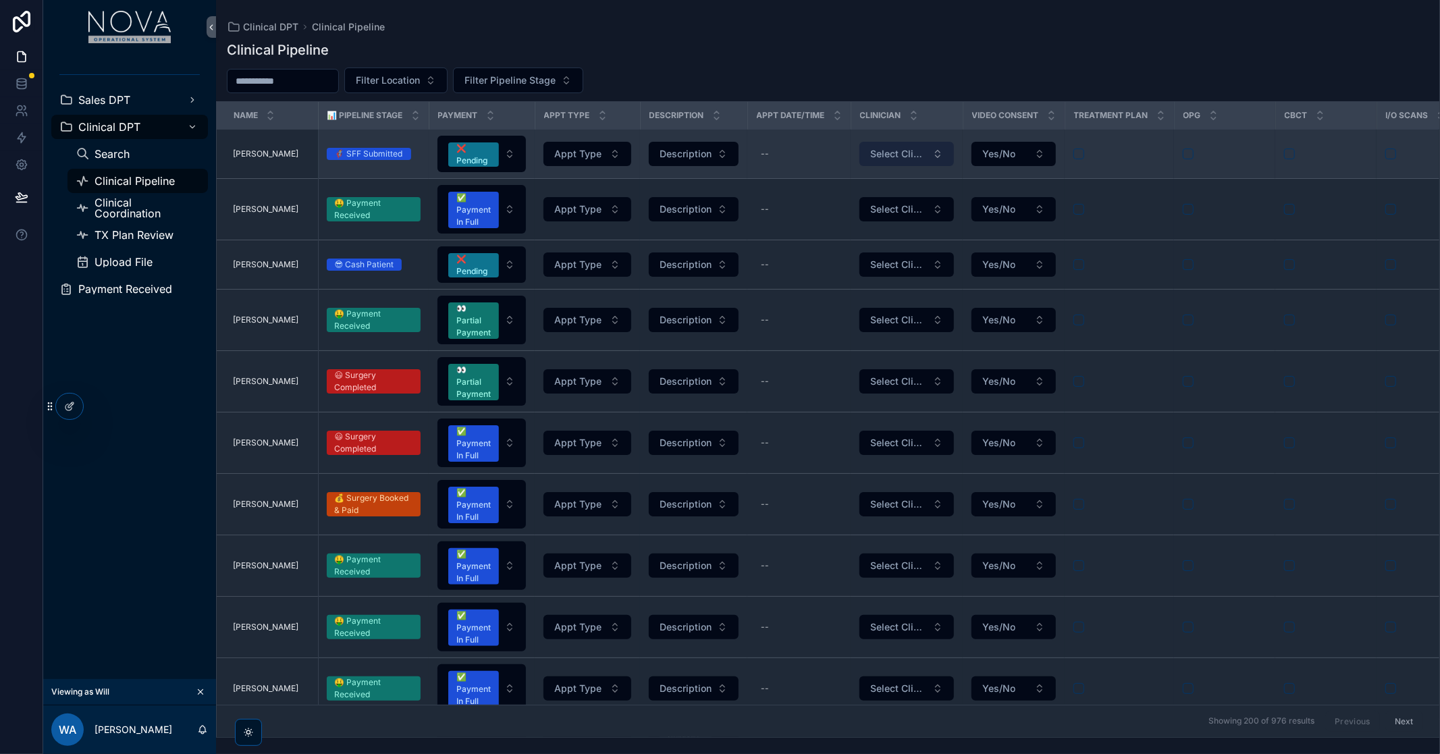
click at [940, 158] on button "Select Clinician" at bounding box center [906, 154] width 95 height 24
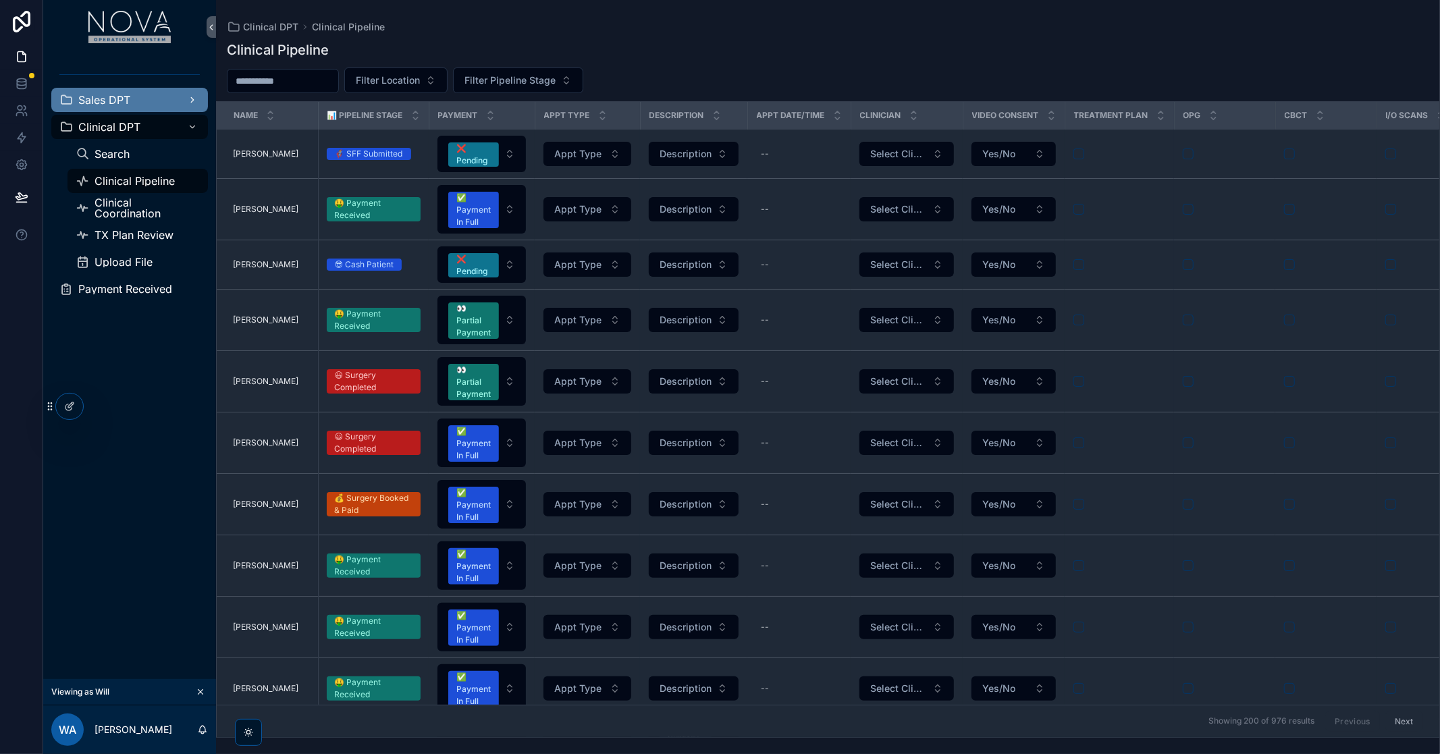
click at [140, 104] on div "Sales DPT" at bounding box center [129, 100] width 140 height 22
click at [181, 96] on div "Sales DPT" at bounding box center [129, 100] width 140 height 22
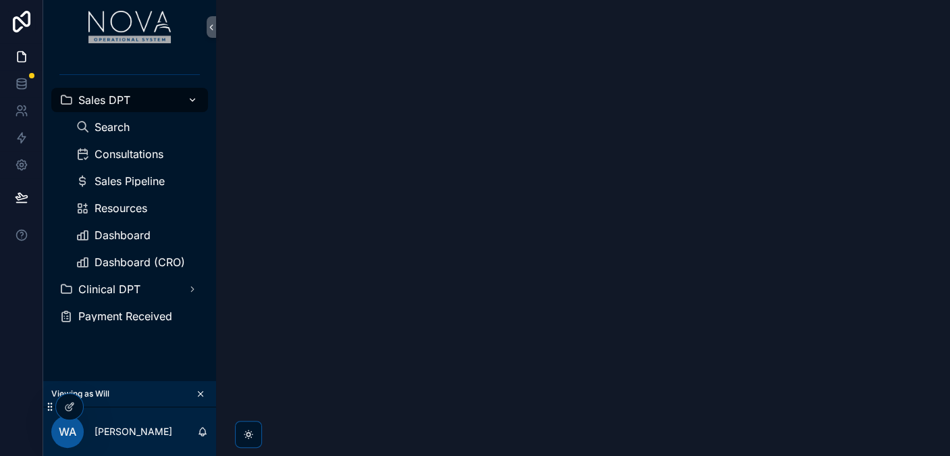
click at [128, 97] on span "Sales DPT" at bounding box center [104, 100] width 52 height 11
click at [133, 184] on span "Sales Pipeline" at bounding box center [130, 181] width 70 height 11
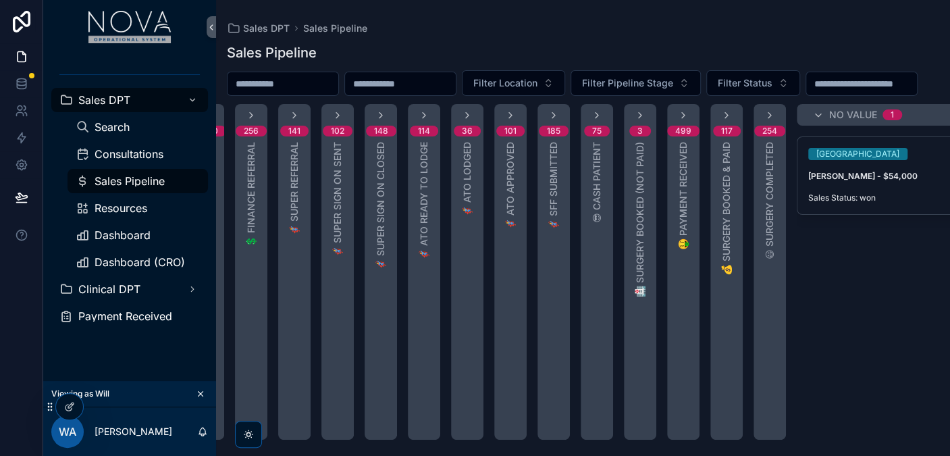
scroll to position [0, 238]
